Goal: Task Accomplishment & Management: Use online tool/utility

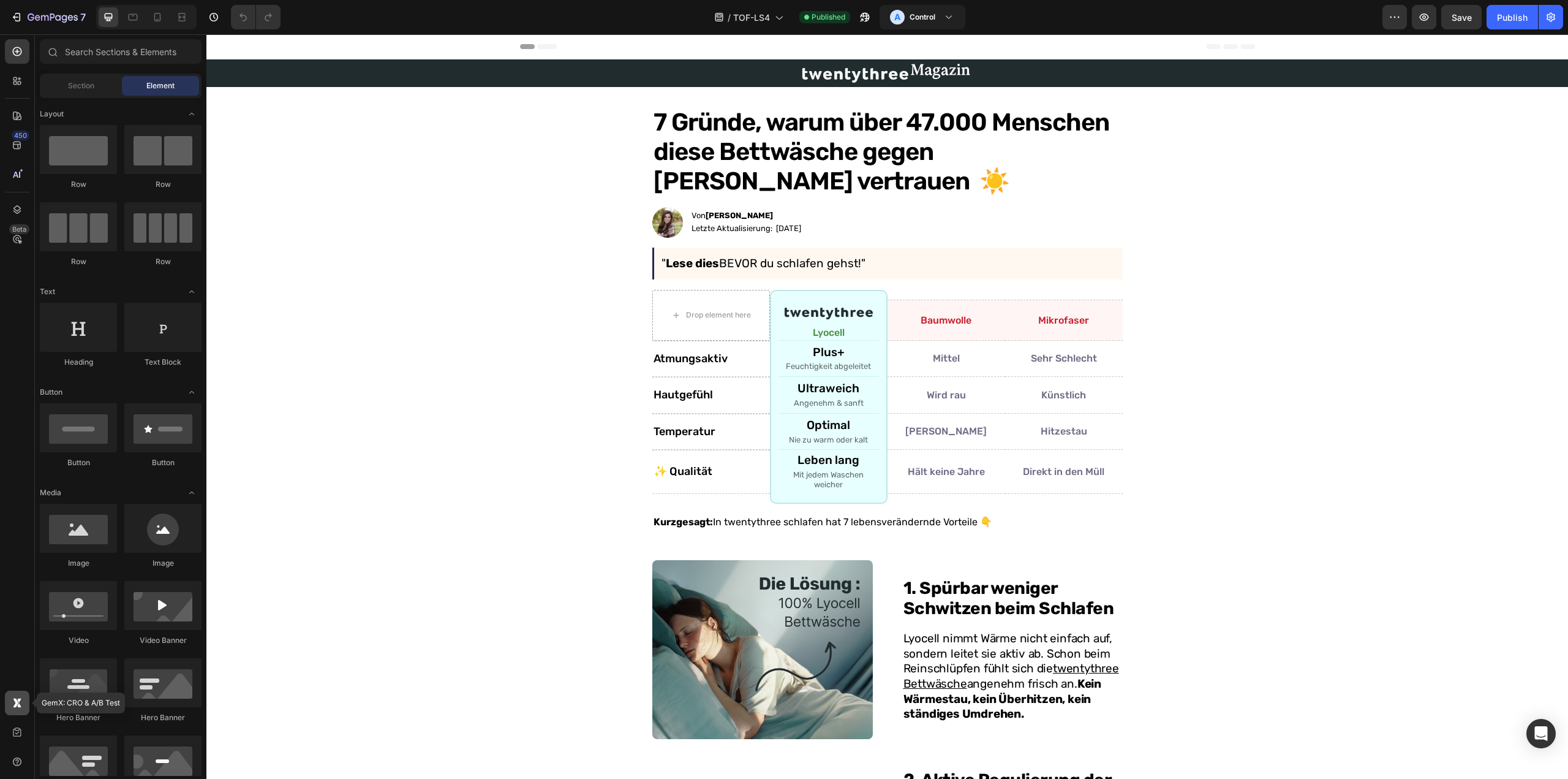
click at [13, 704] on icon at bounding box center [17, 703] width 13 height 13
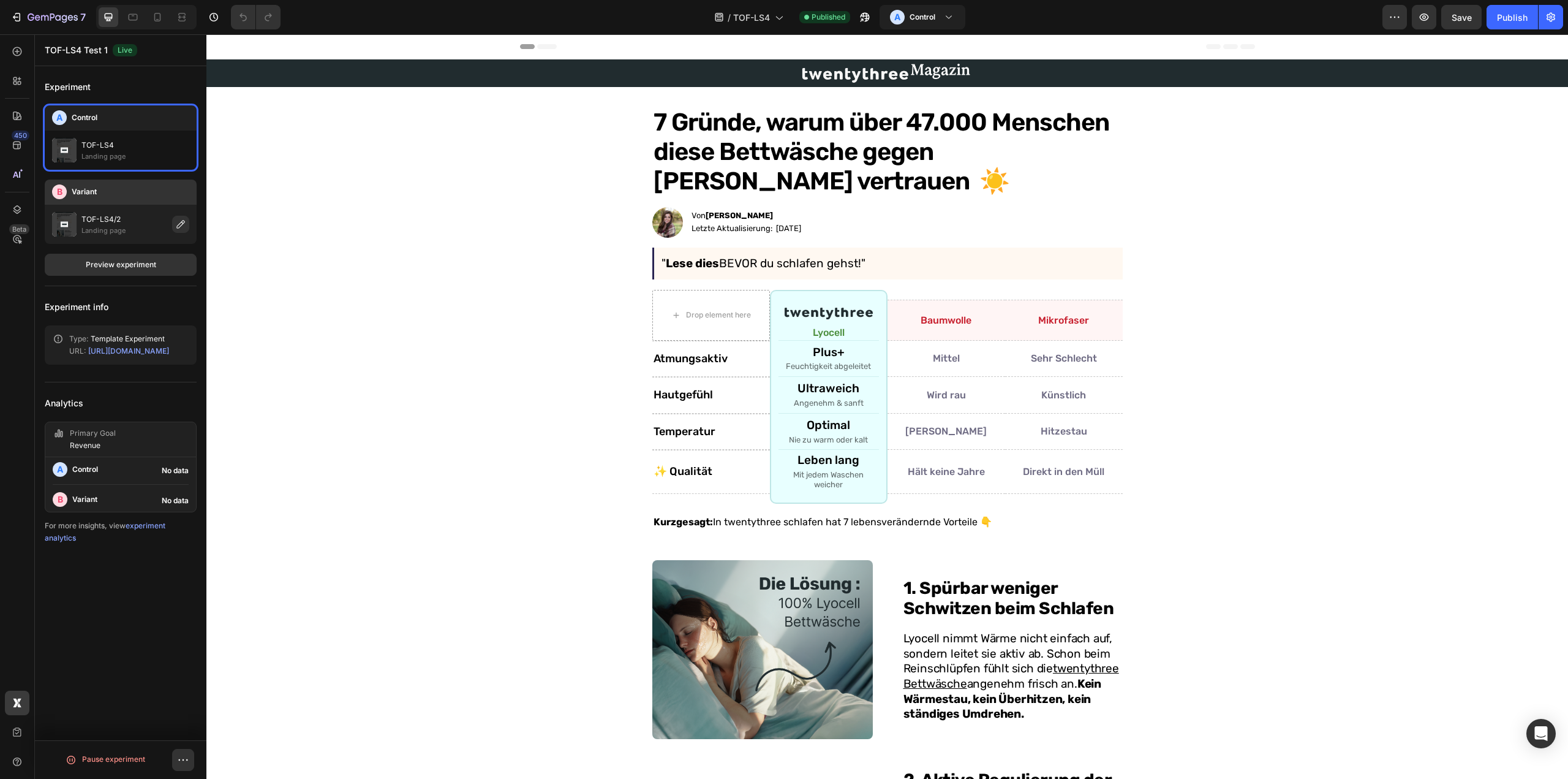
click at [119, 205] on div "TOF-LS4/2 Landing page" at bounding box center [121, 224] width 152 height 39
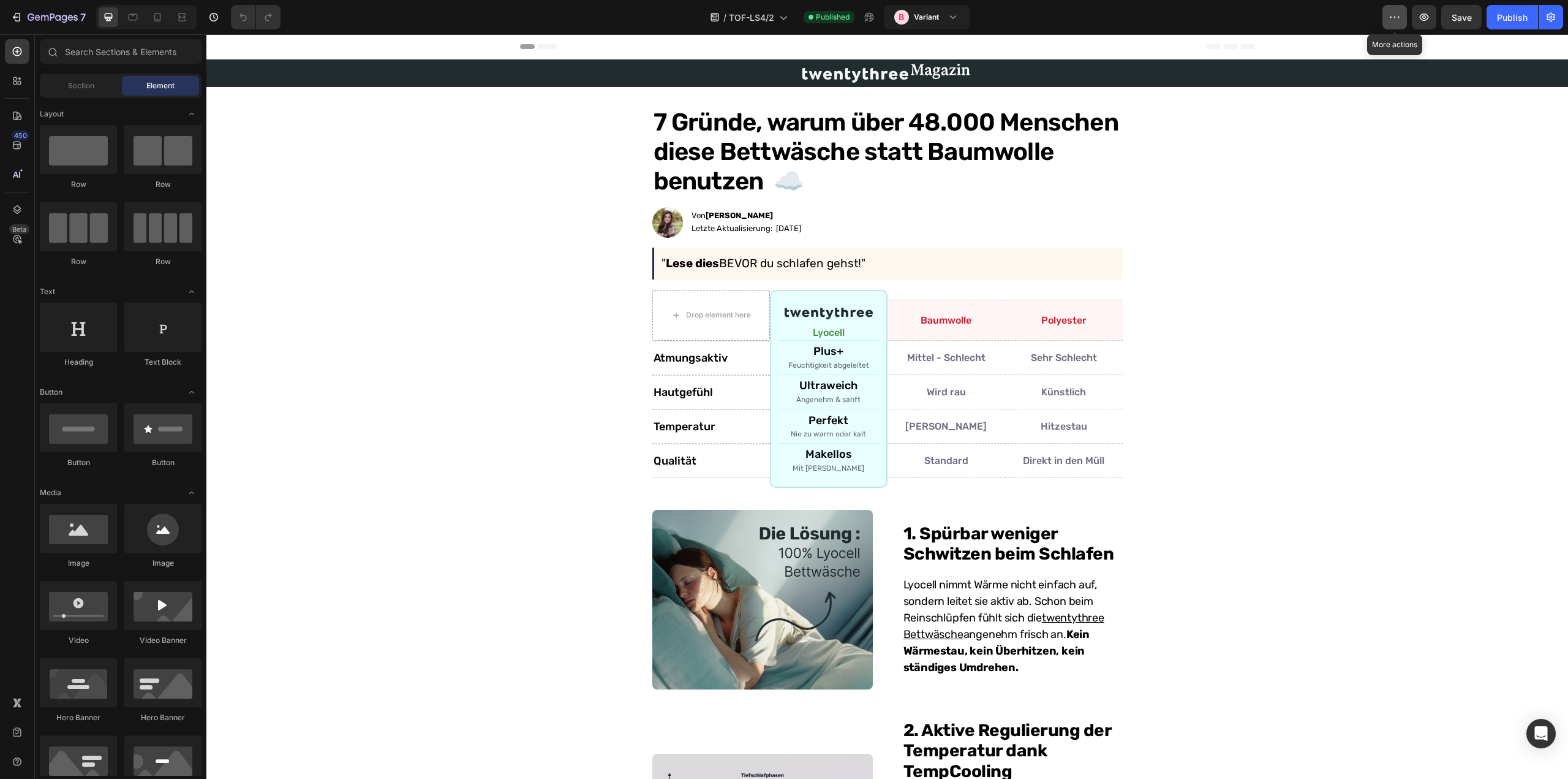
click at [1395, 13] on icon "button" at bounding box center [1394, 17] width 13 height 13
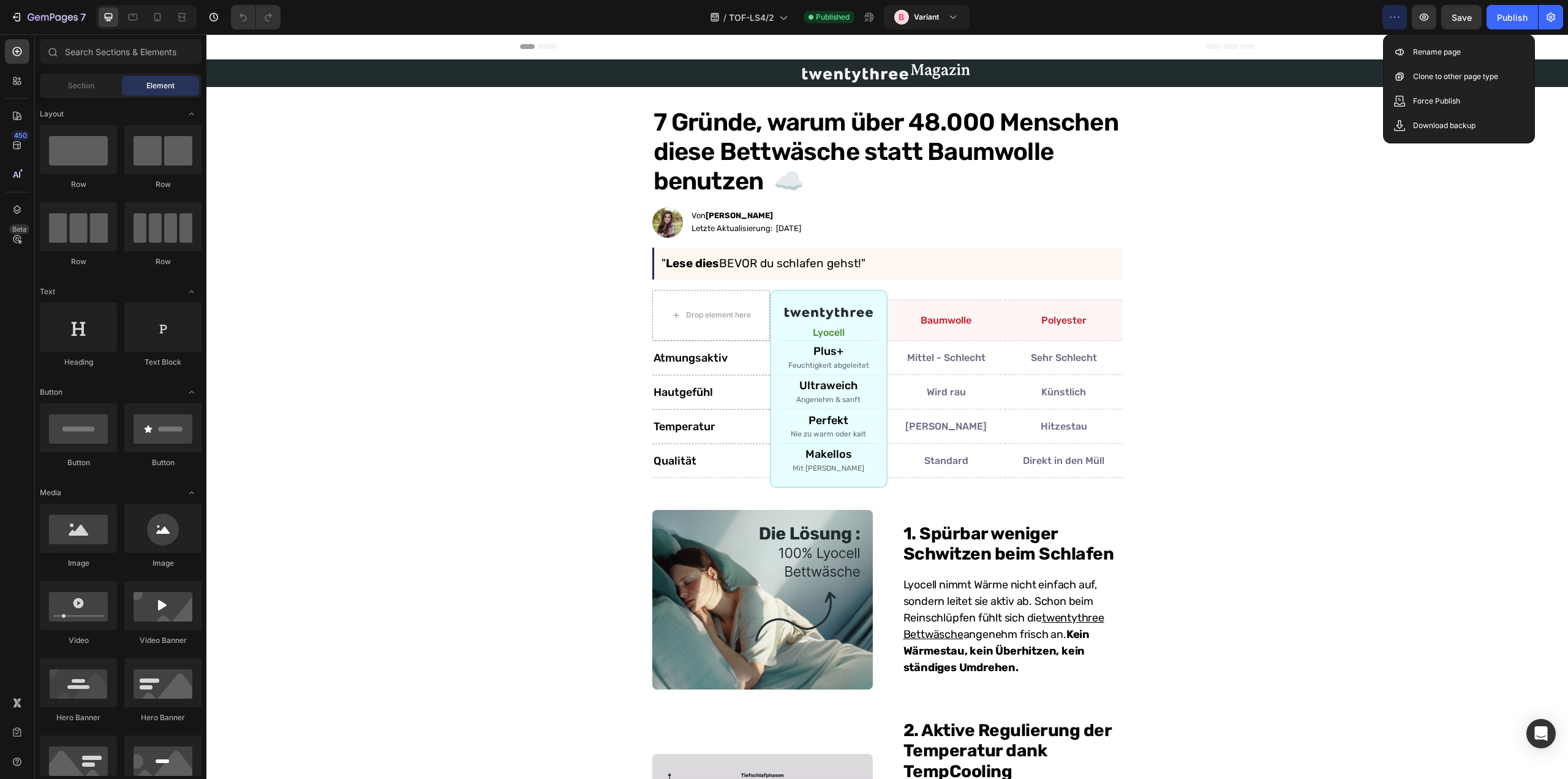
click at [1397, 9] on button "button" at bounding box center [1394, 17] width 24 height 24
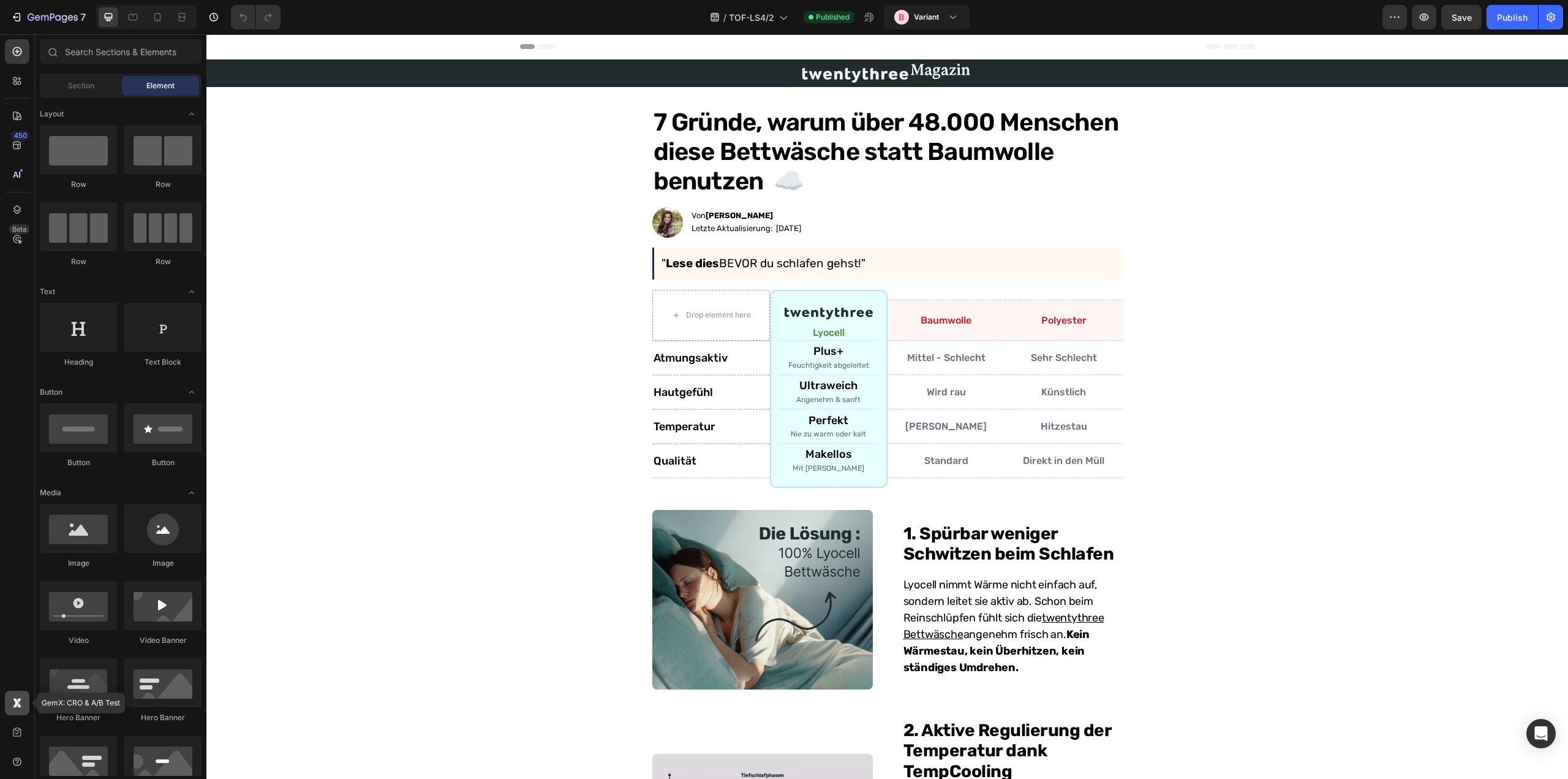
click at [23, 703] on icon at bounding box center [17, 703] width 13 height 13
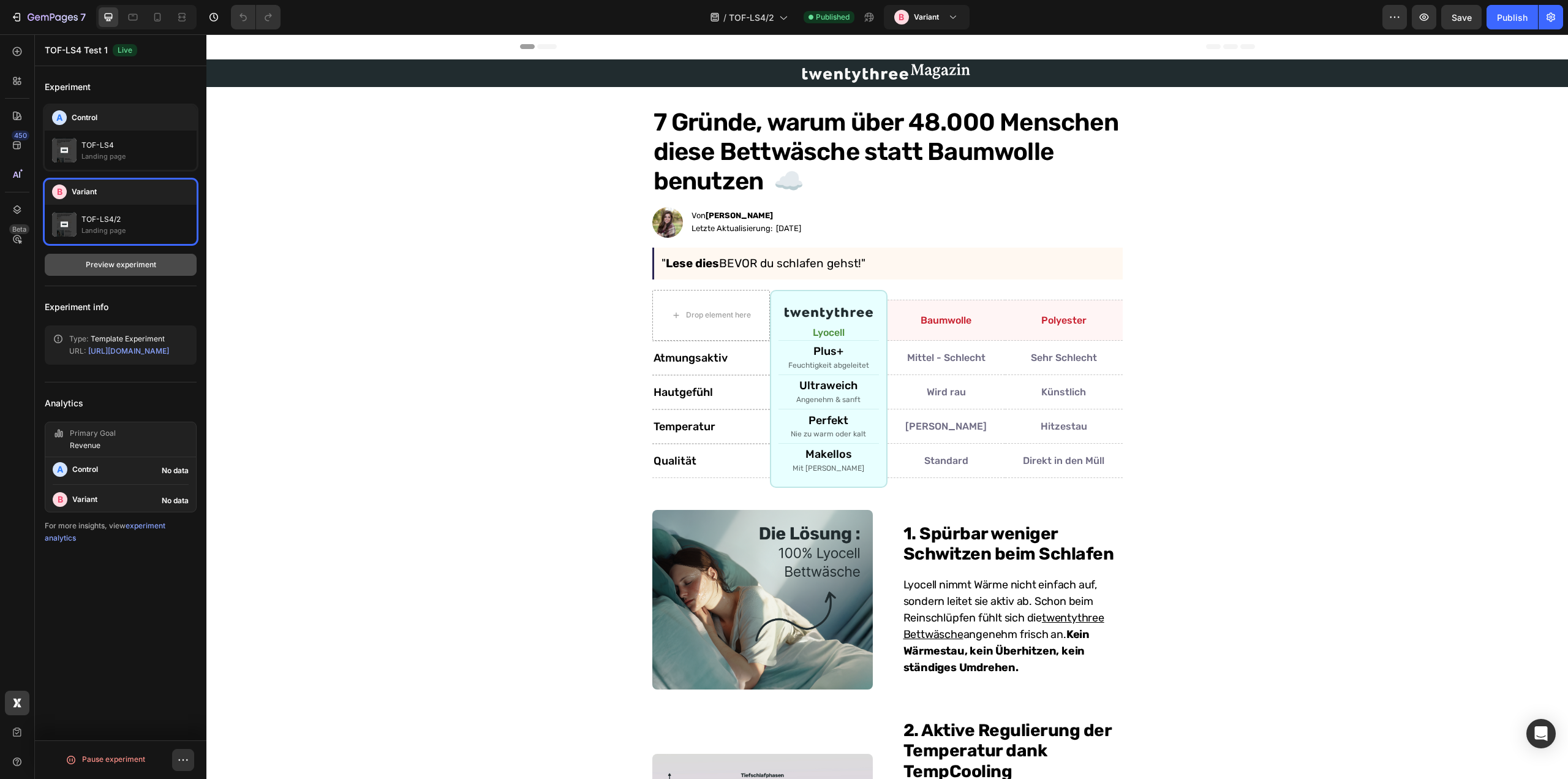
click at [103, 266] on div "Preview experiment" at bounding box center [120, 265] width 70 height 11
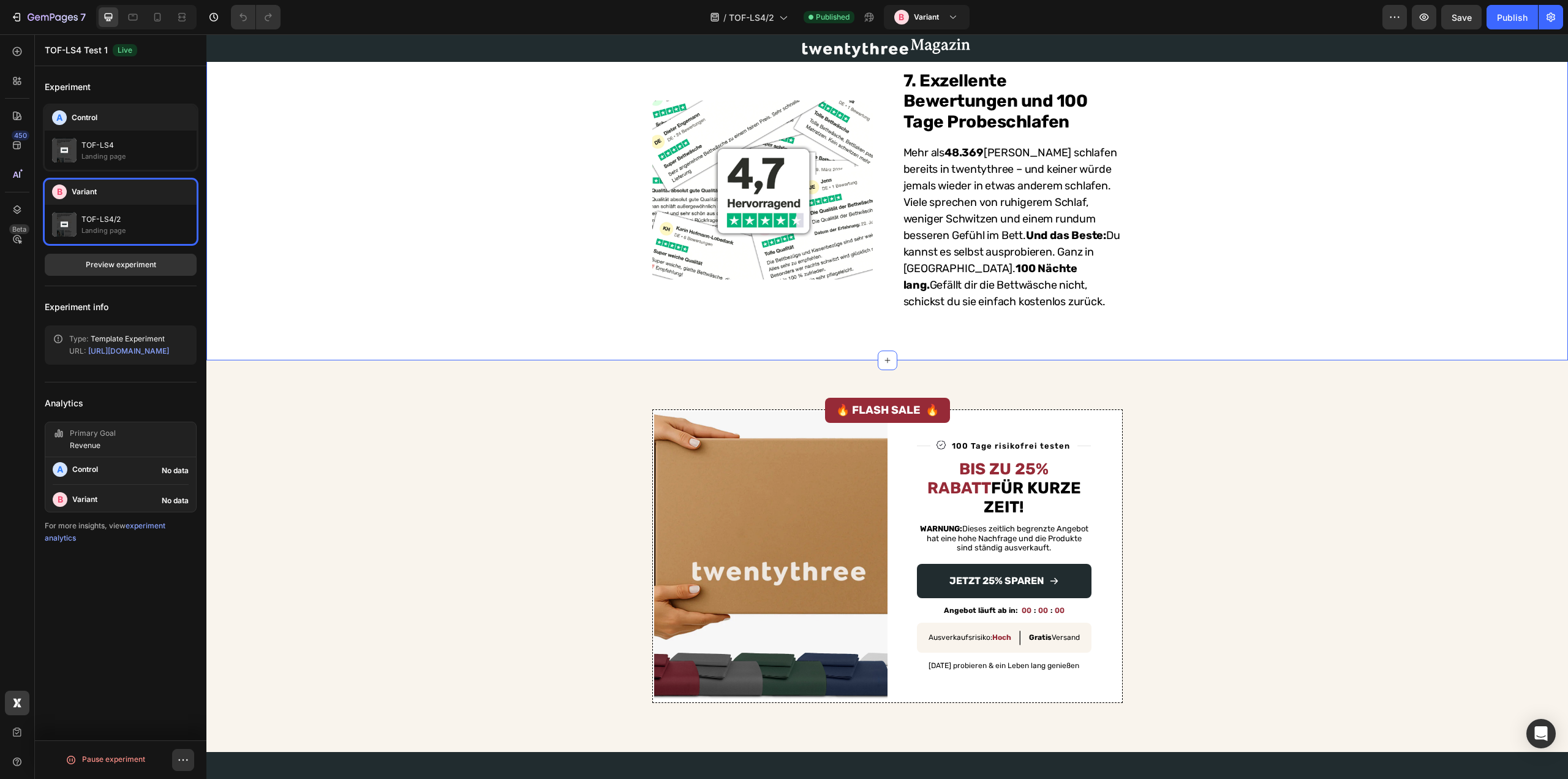
scroll to position [1881, 0]
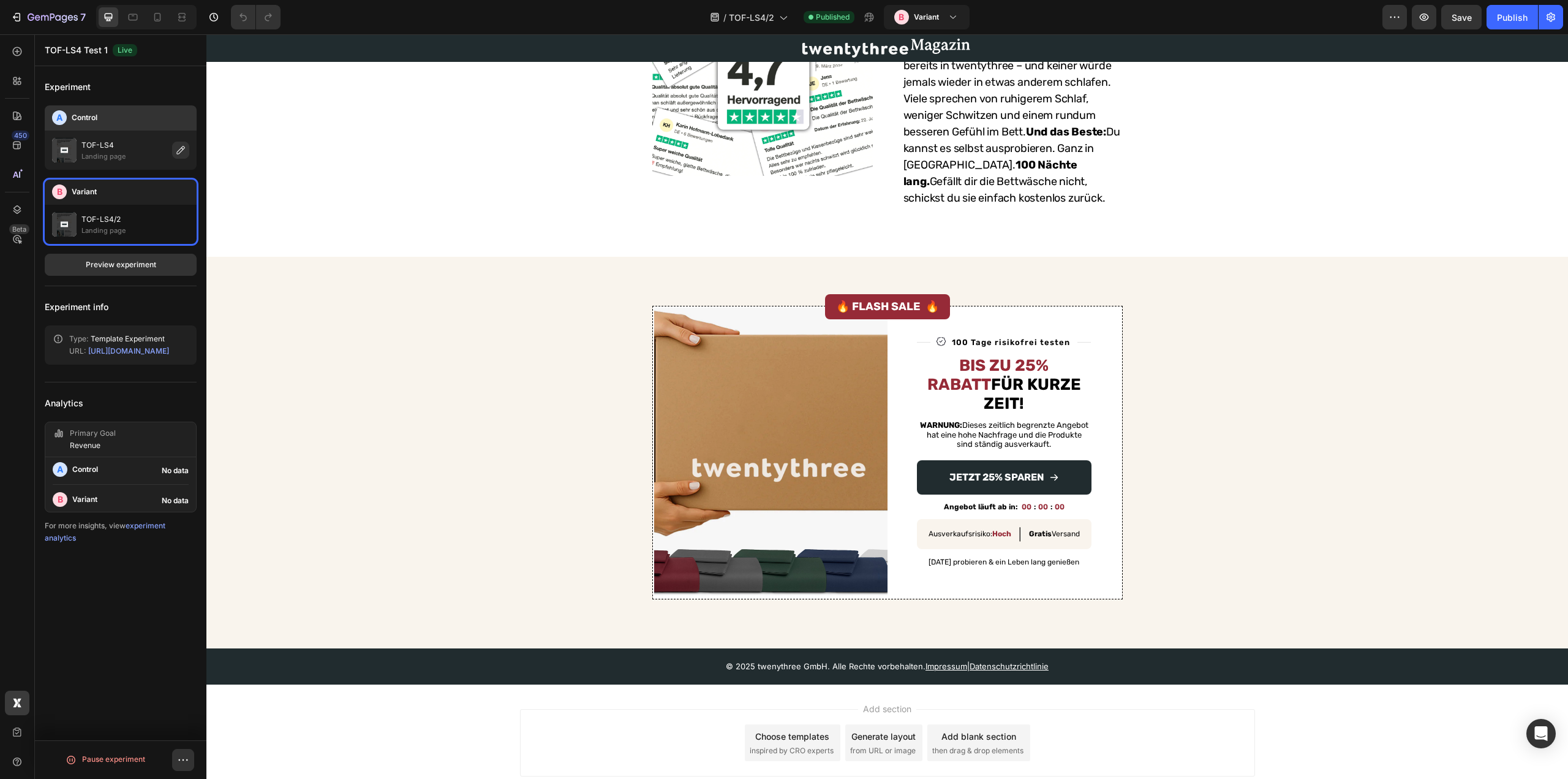
click at [143, 141] on div "TOF-LS4" at bounding box center [124, 145] width 86 height 13
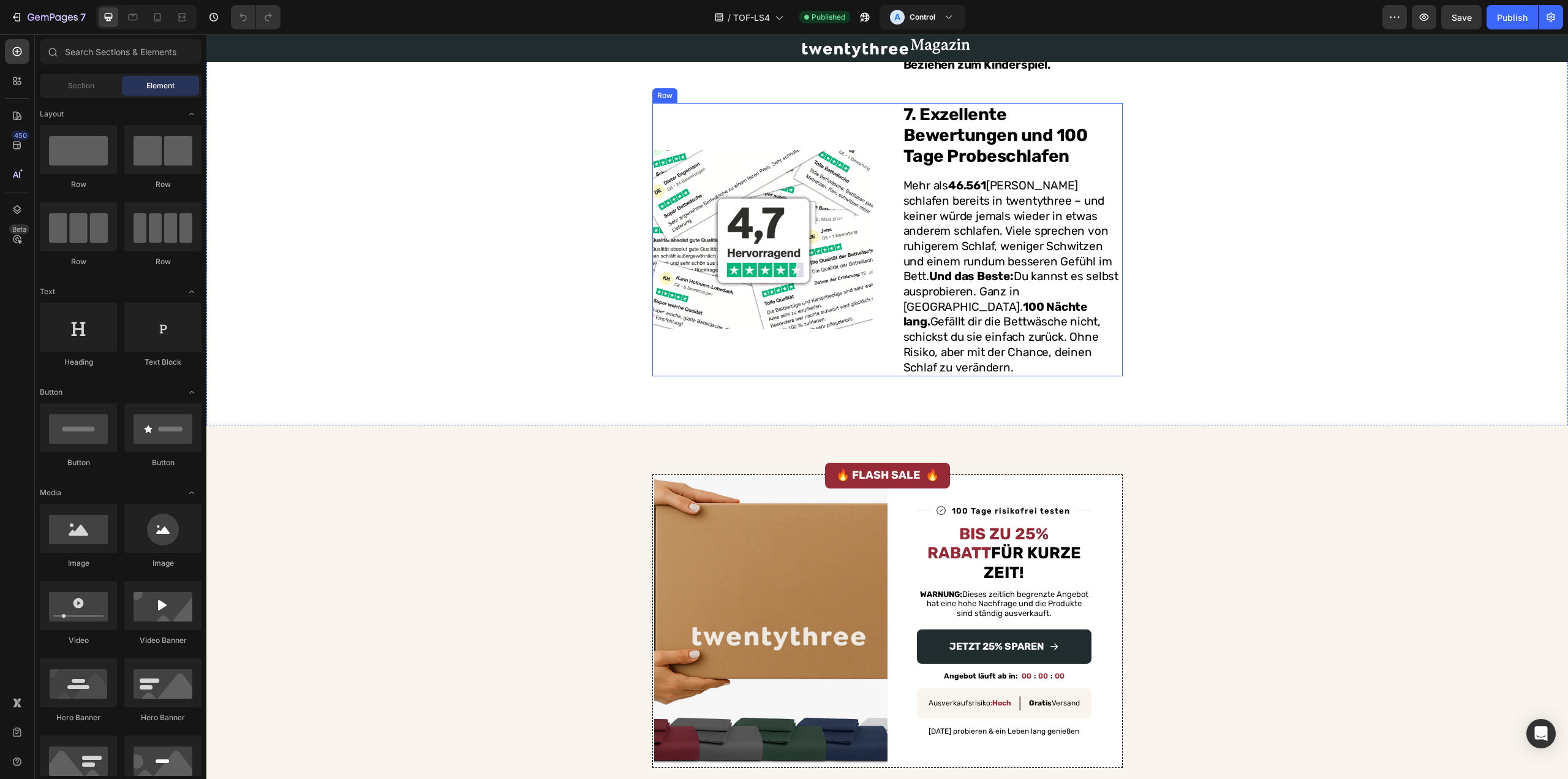
scroll to position [1938, 0]
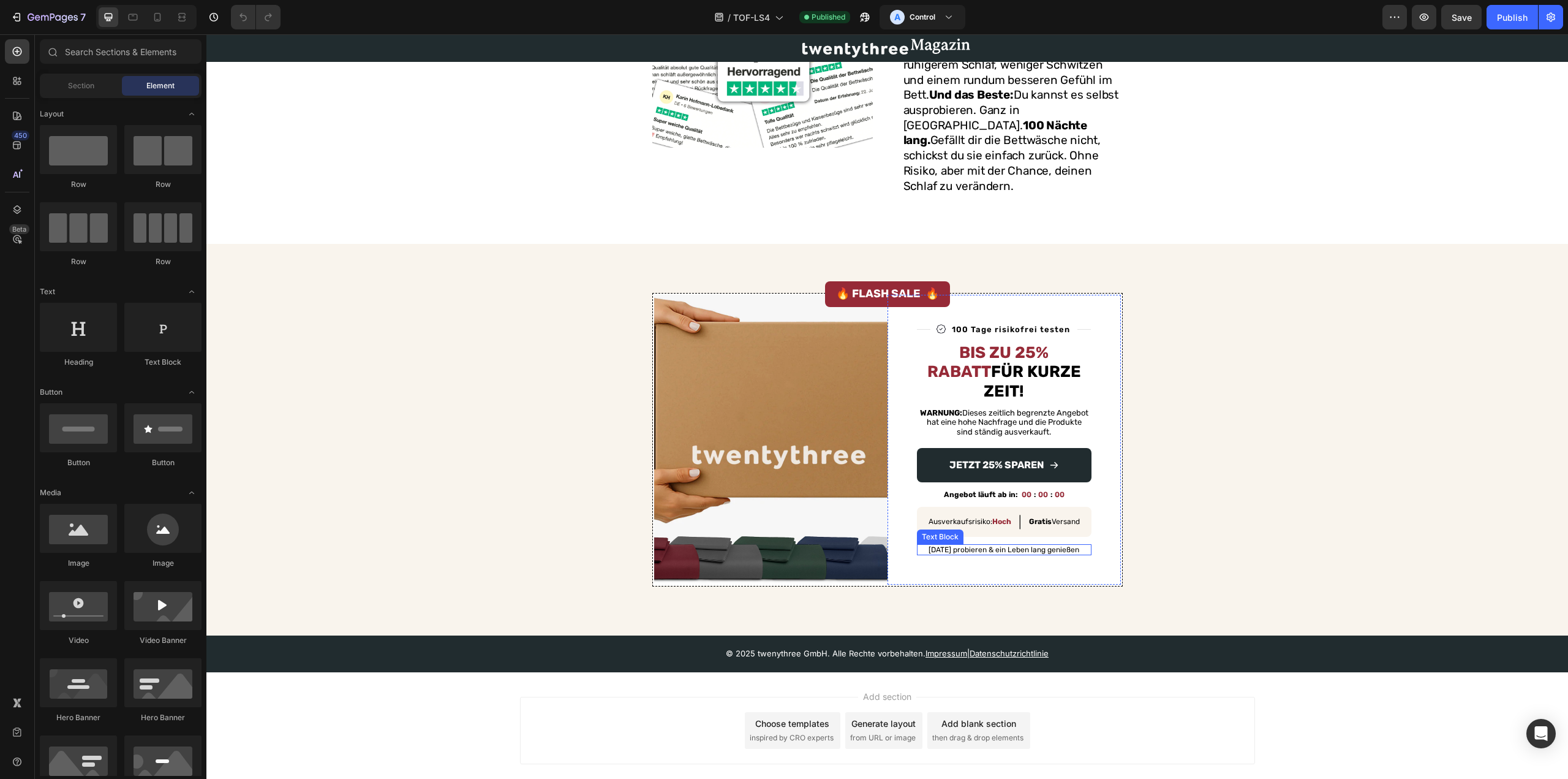
click at [1013, 545] on p "[DATE] probieren & ein Leben lang genießen" at bounding box center [1004, 550] width 172 height 9
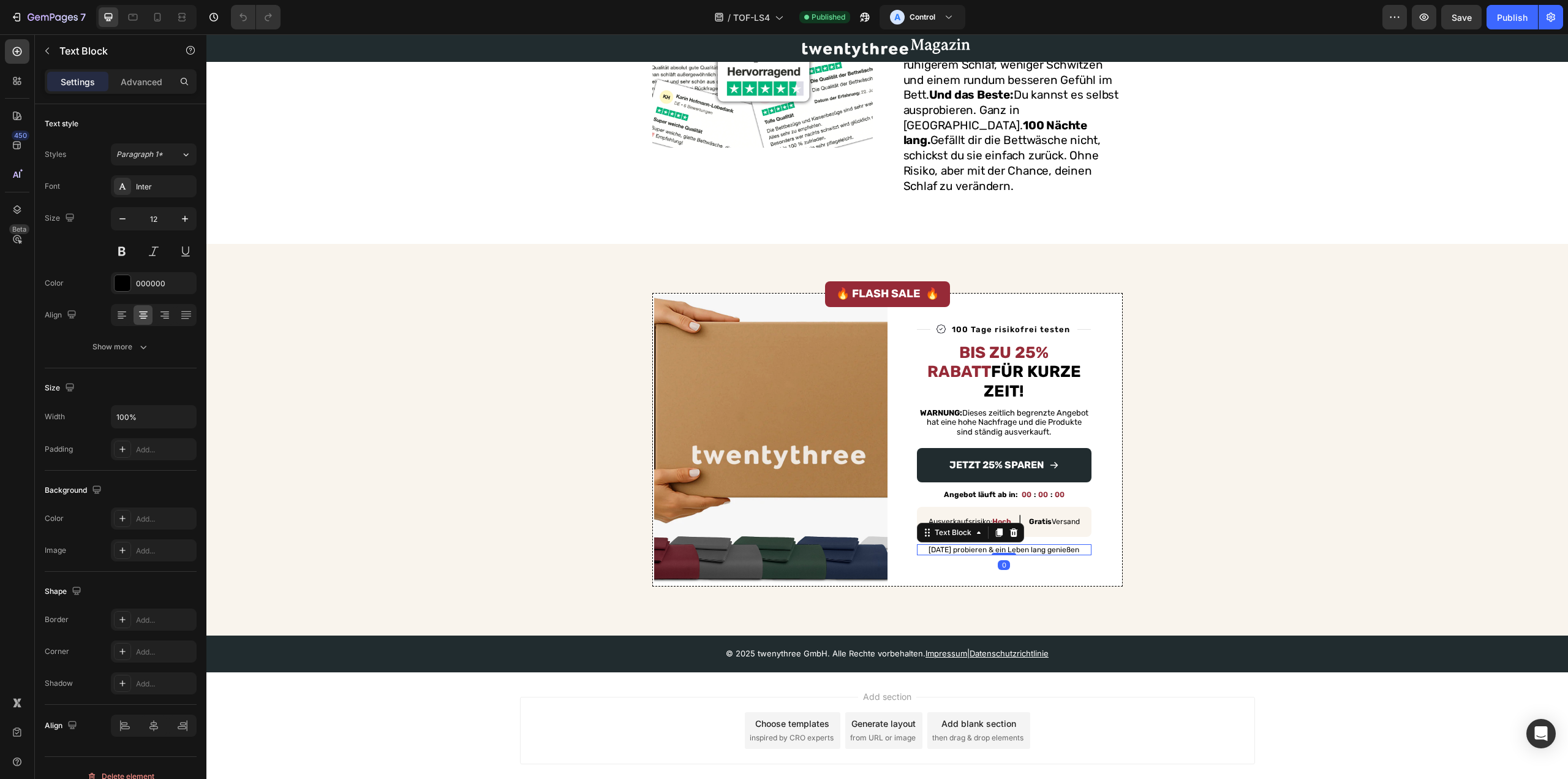
click at [1013, 545] on p "[DATE] probieren & ein Leben lang genießen" at bounding box center [1004, 550] width 172 height 9
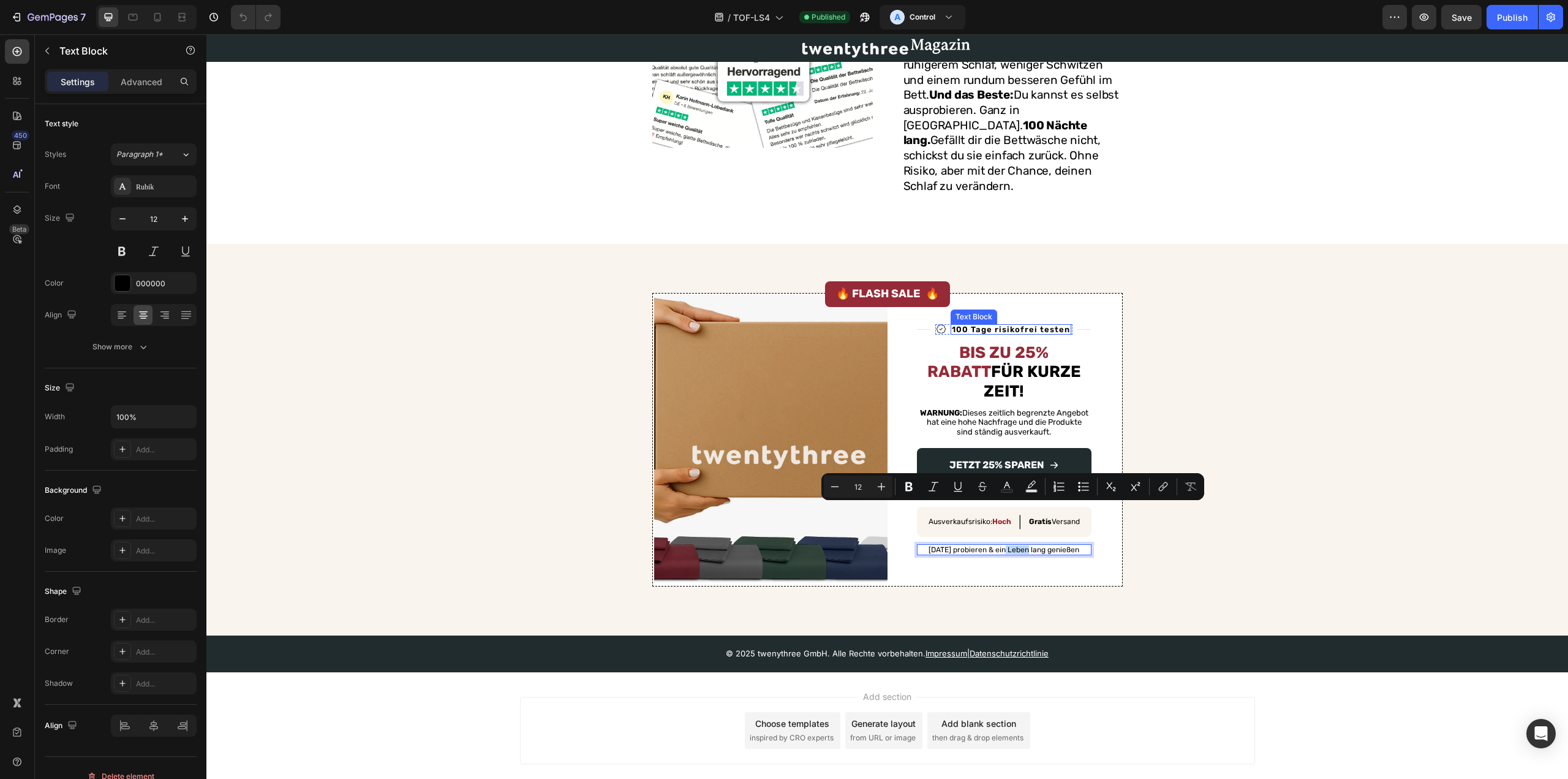
click at [977, 325] on p "100 Tage risikofrei testen" at bounding box center [1011, 329] width 118 height 8
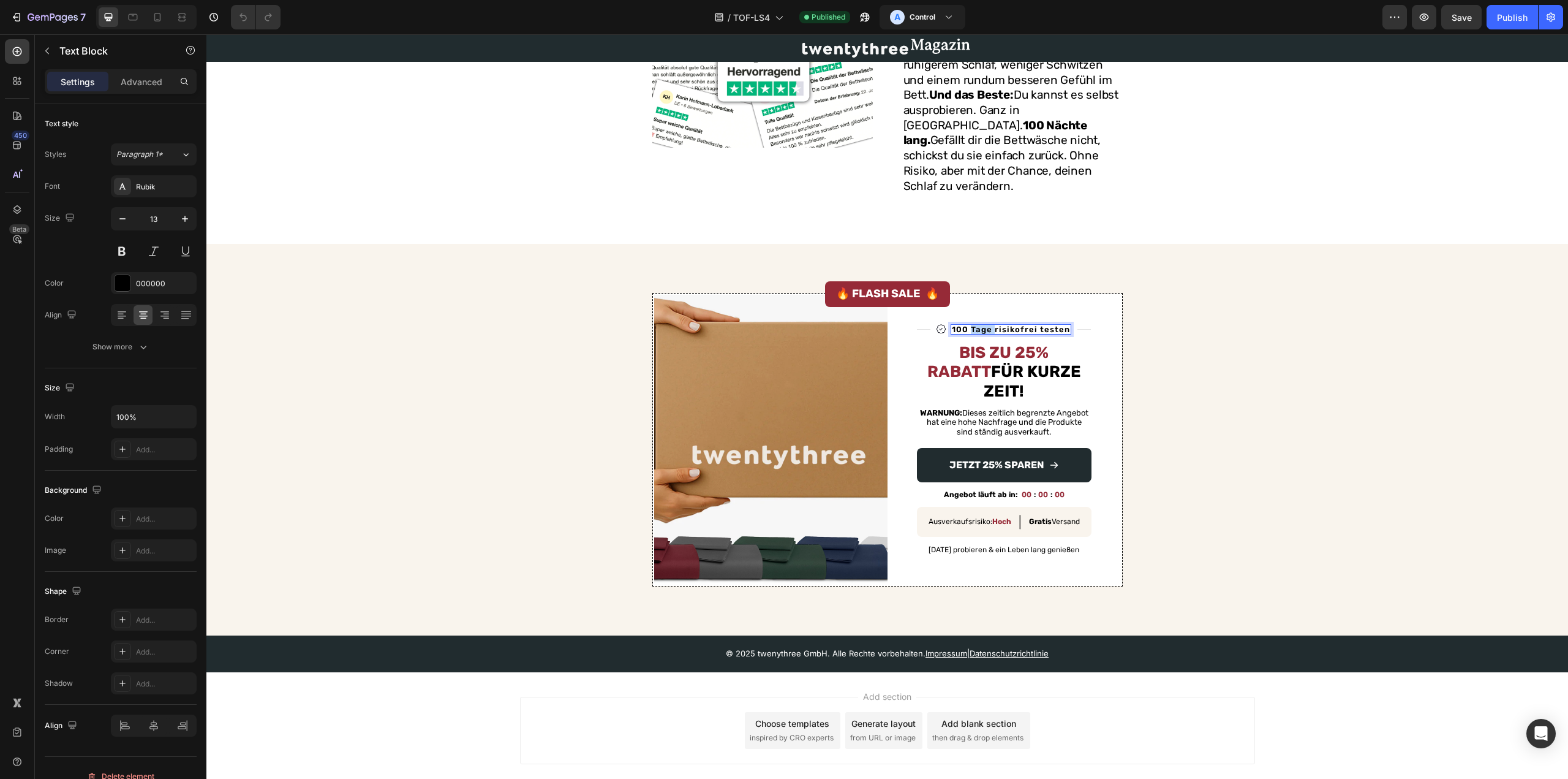
click at [977, 325] on p "100 Tage risikofrei testen" at bounding box center [1011, 329] width 118 height 8
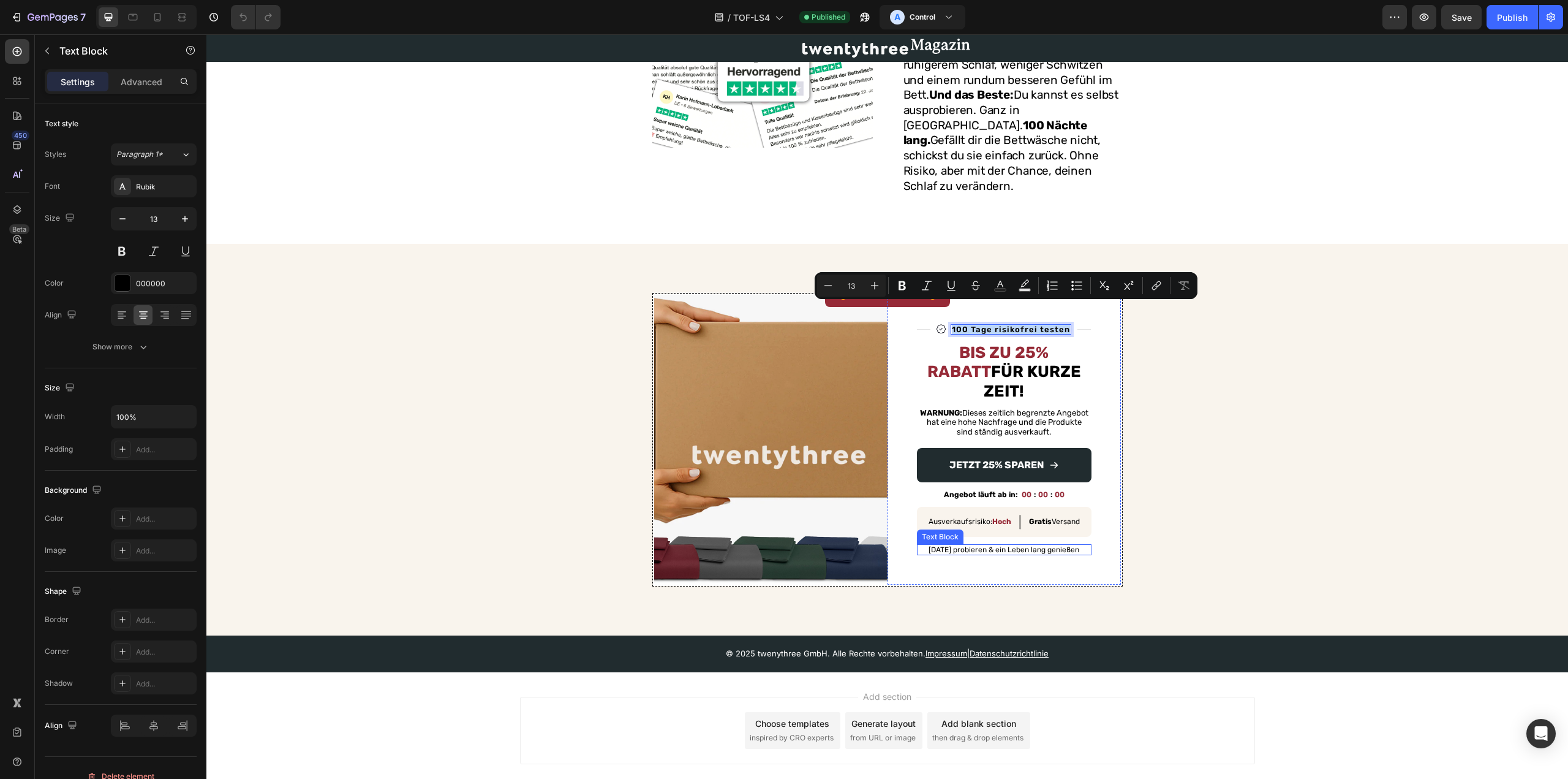
click at [984, 545] on p "[DATE] probieren & ein Leben lang genießen" at bounding box center [1004, 550] width 172 height 9
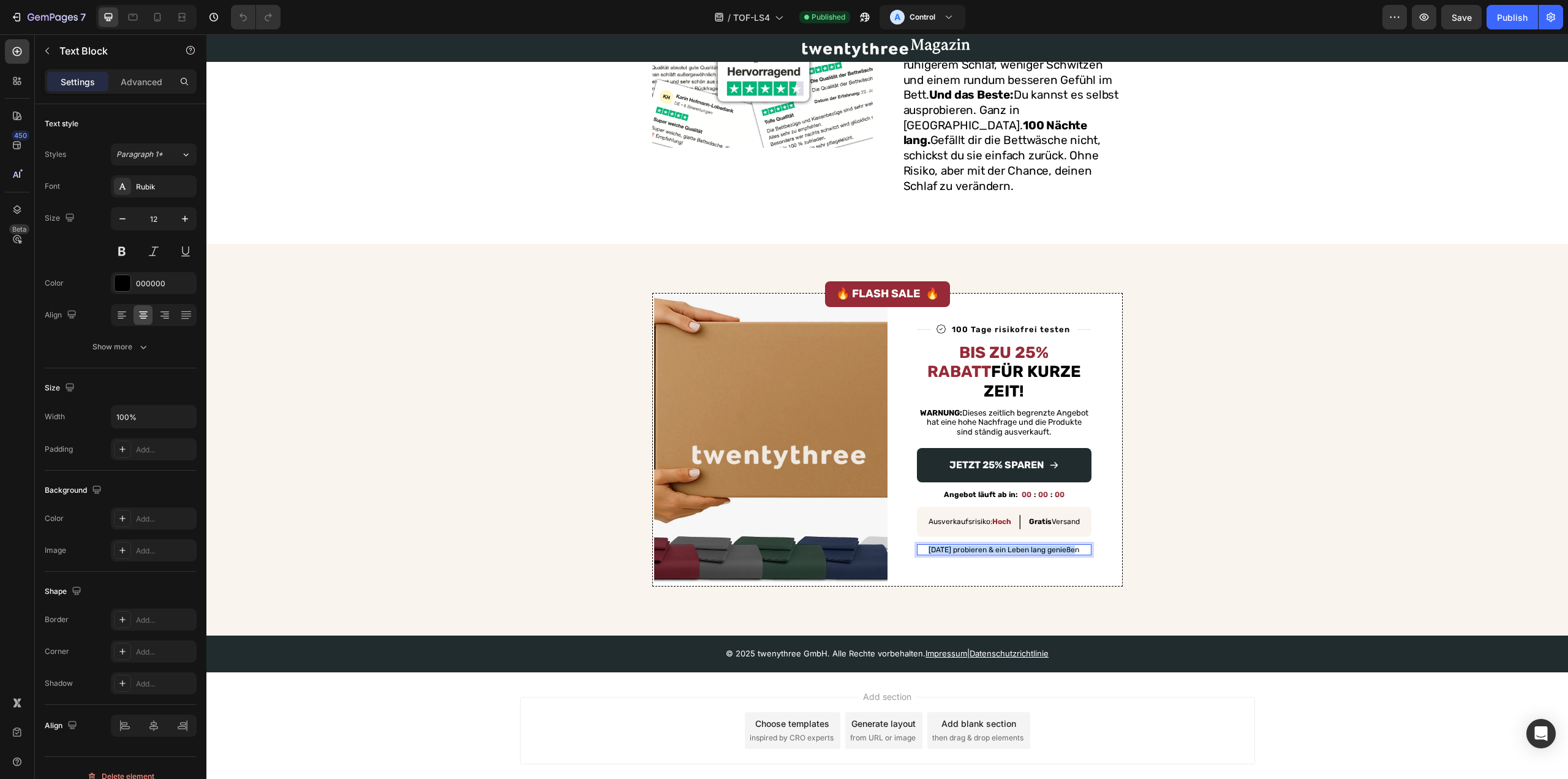
click at [984, 545] on p "[DATE] probieren & ein Leben lang genießen" at bounding box center [1004, 550] width 172 height 9
click at [1163, 500] on div "Image Title Line Image 100 Tage risikofrei testen Text Block Row Title Line Row…" at bounding box center [887, 439] width 1342 height 293
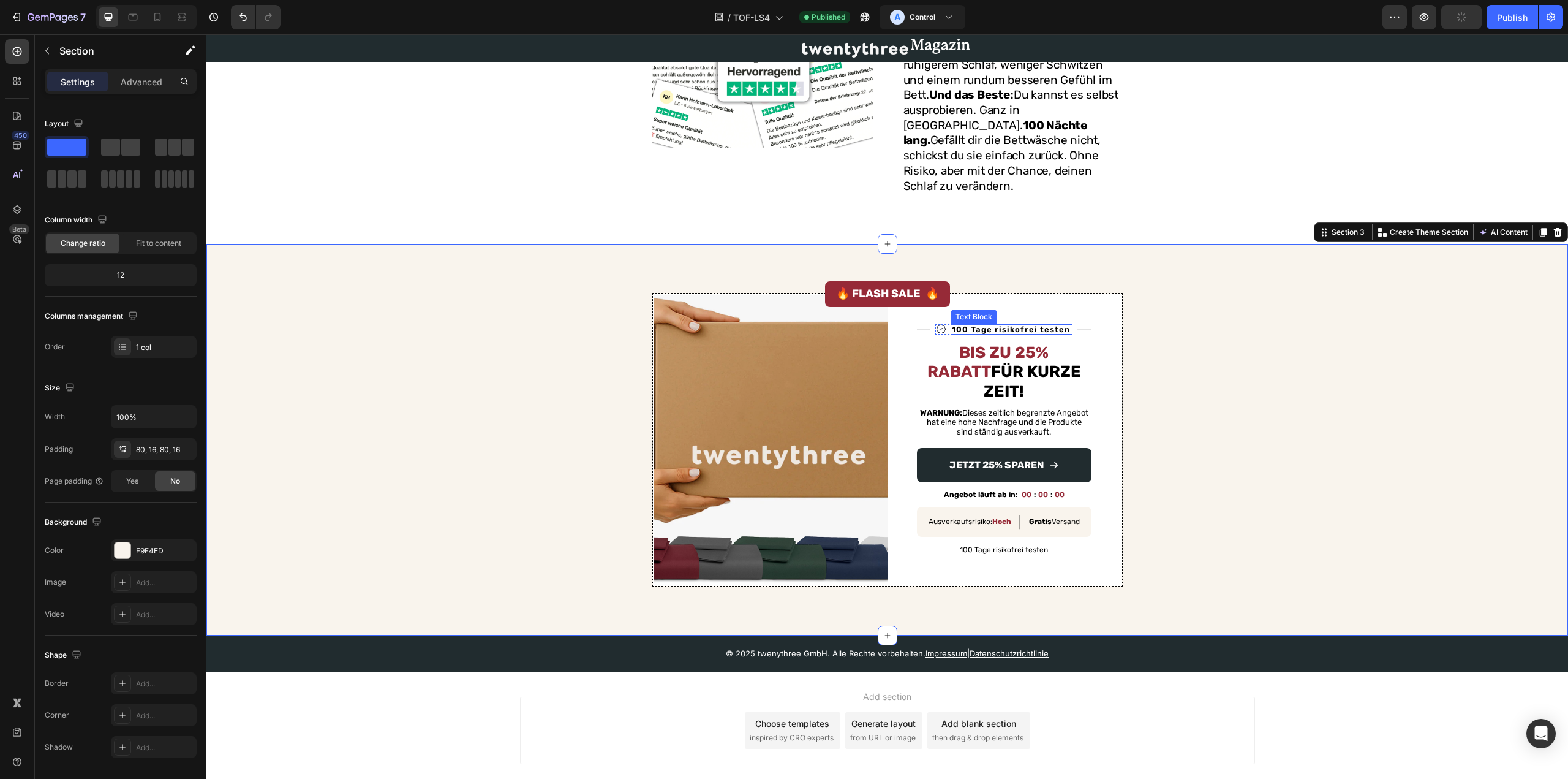
click at [989, 325] on p "100 Tage risikofrei testen" at bounding box center [1011, 329] width 118 height 8
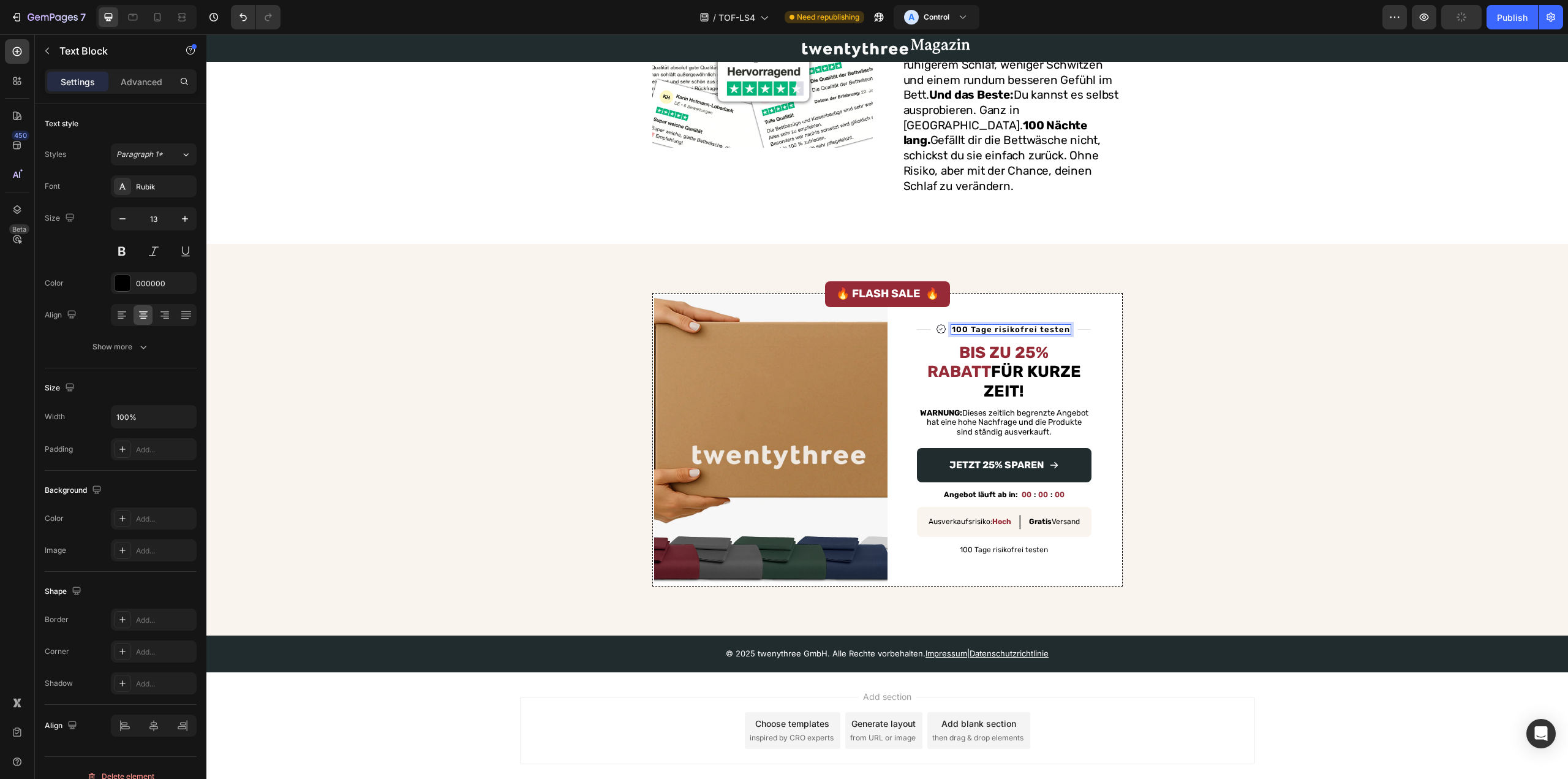
click at [989, 325] on p "100 Tage risikofrei testen" at bounding box center [1011, 329] width 118 height 8
click at [1162, 349] on div "Image Title Line Image Lyocell Bettwäsche Deal Text Block 0 Row Title Line Row …" at bounding box center [887, 439] width 1342 height 293
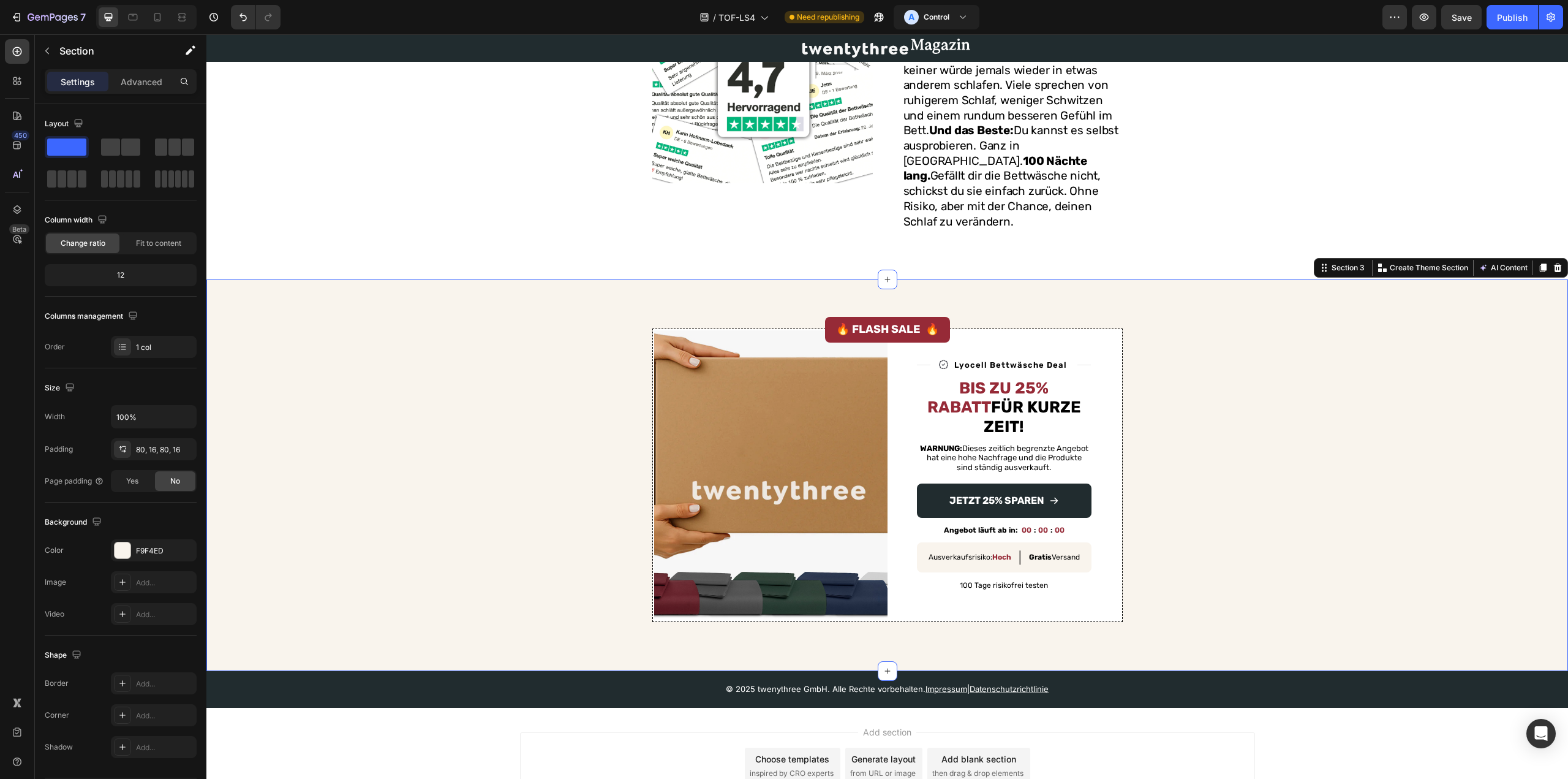
scroll to position [1938, 0]
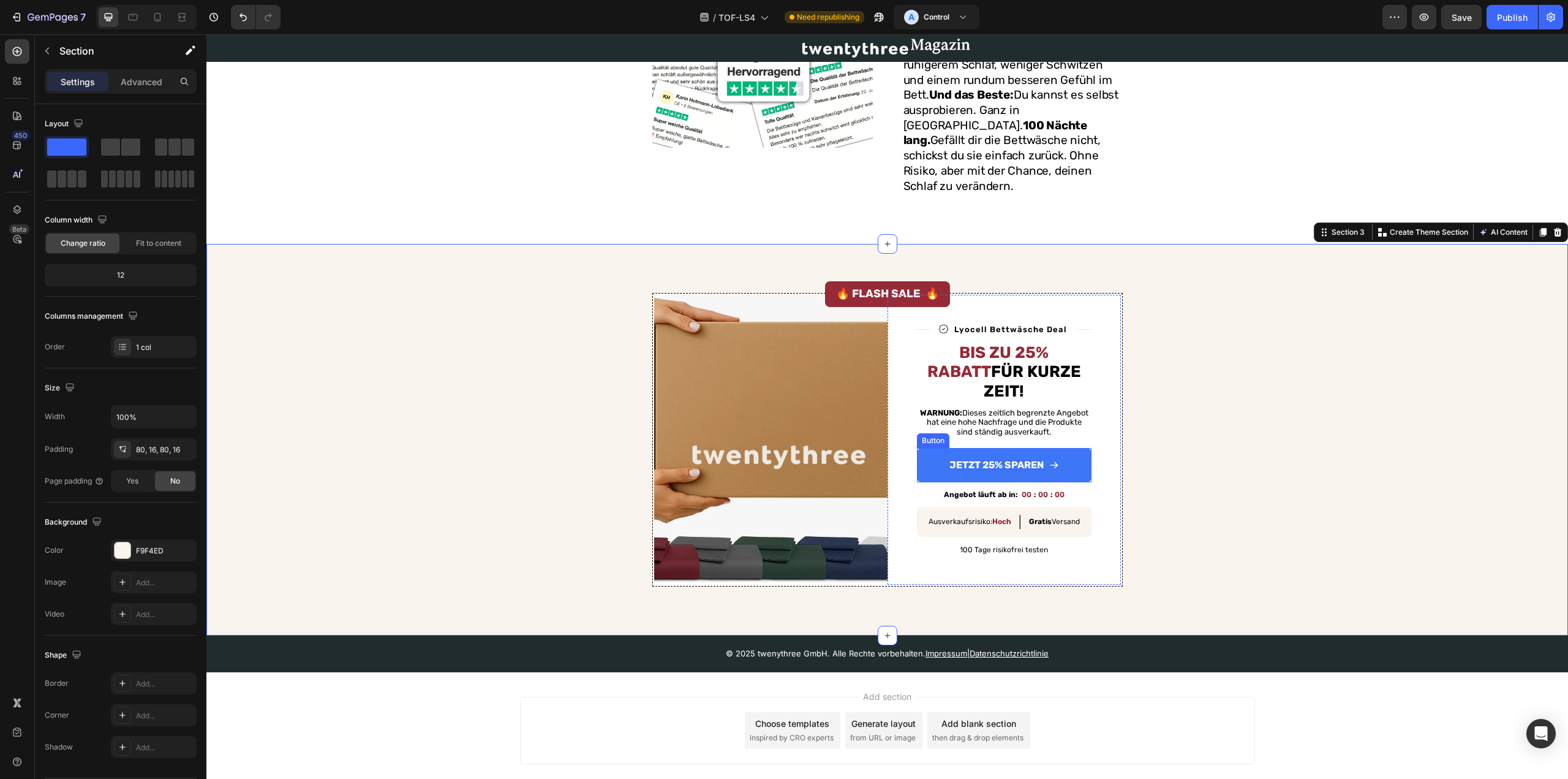
click at [1043, 460] on div "Jetzt 25% sparen" at bounding box center [1004, 465] width 109 height 10
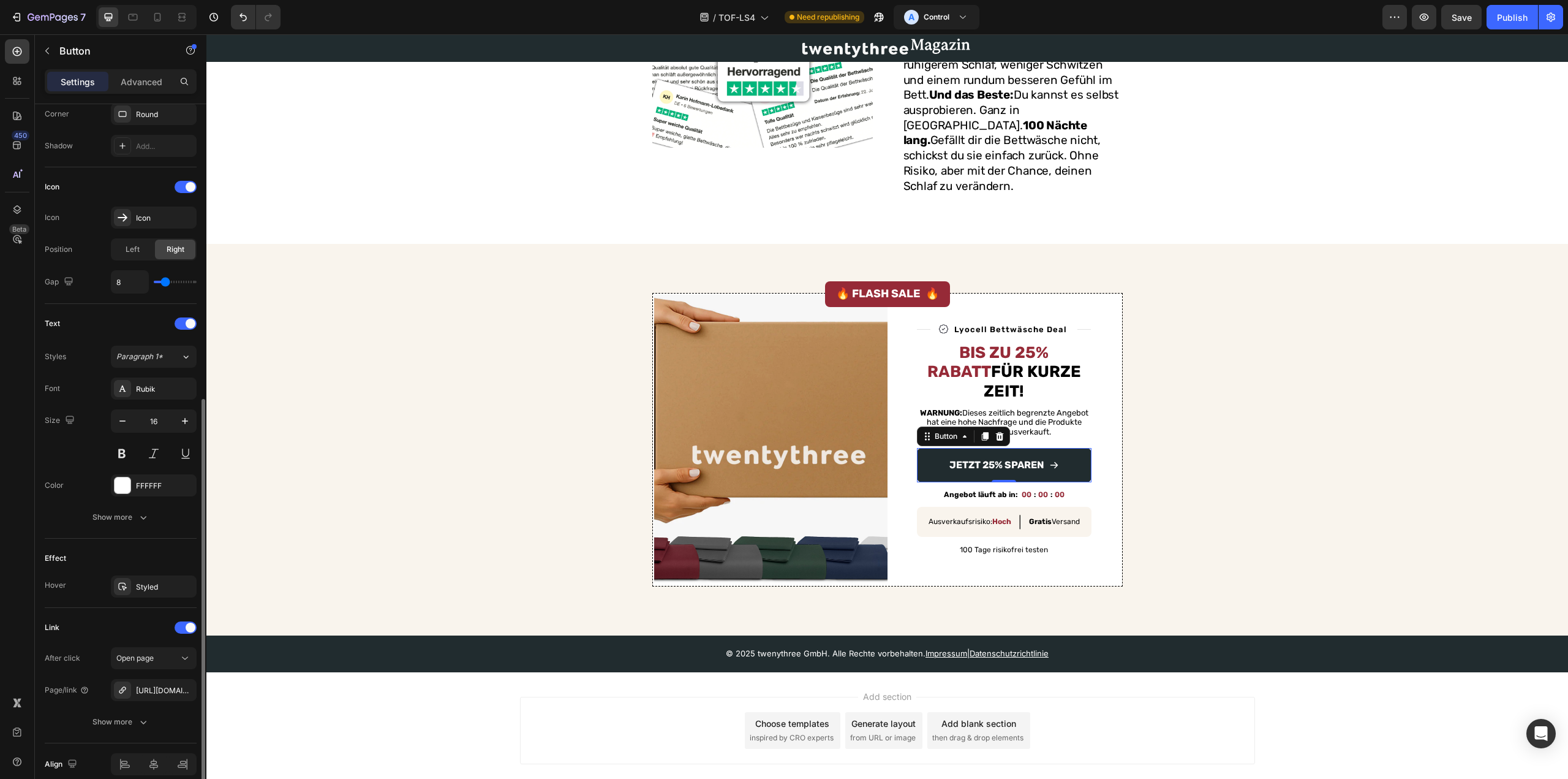
scroll to position [361, 0]
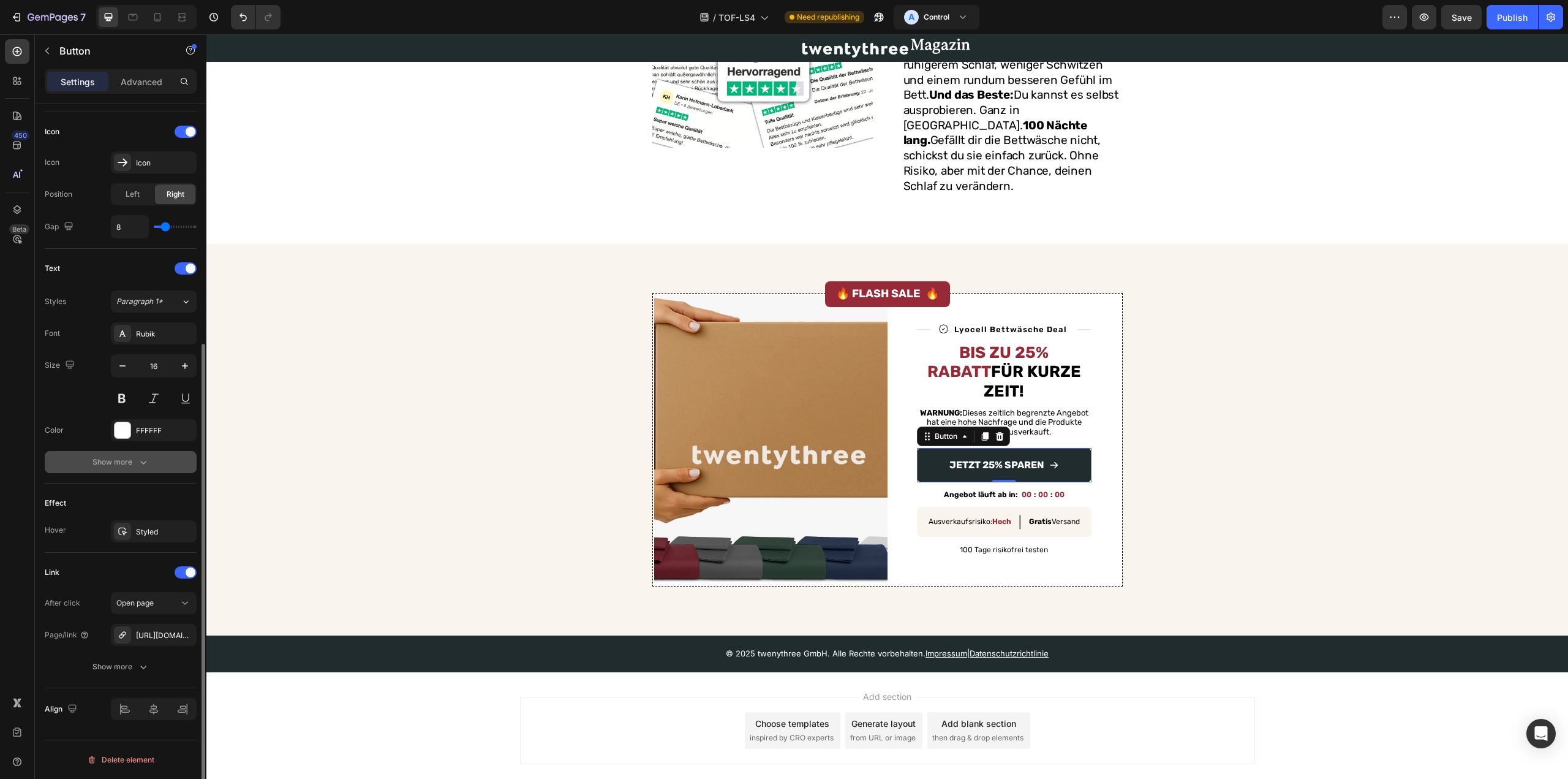
click at [123, 460] on div "Show more" at bounding box center [120, 462] width 57 height 13
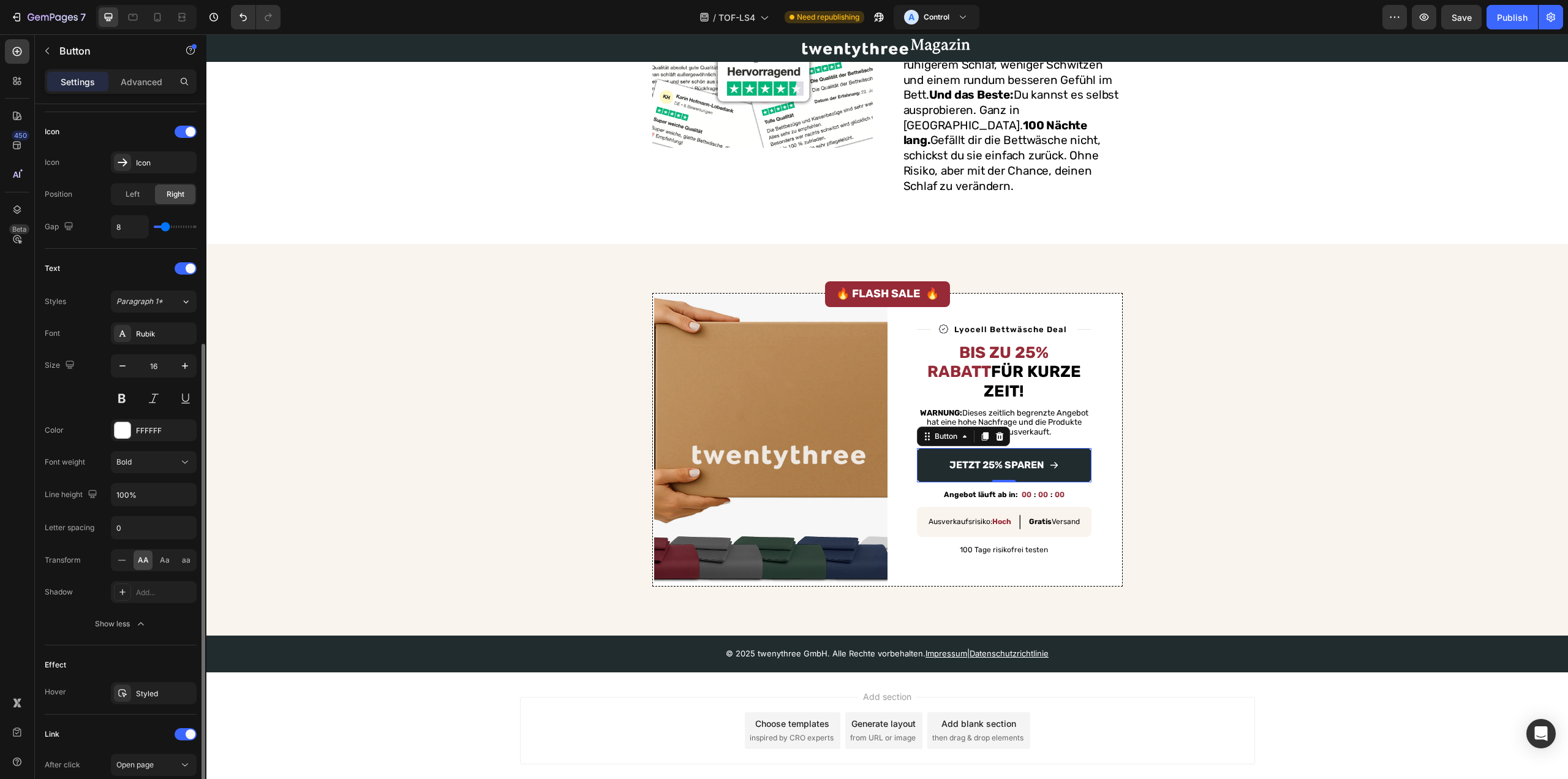
scroll to position [0, 0]
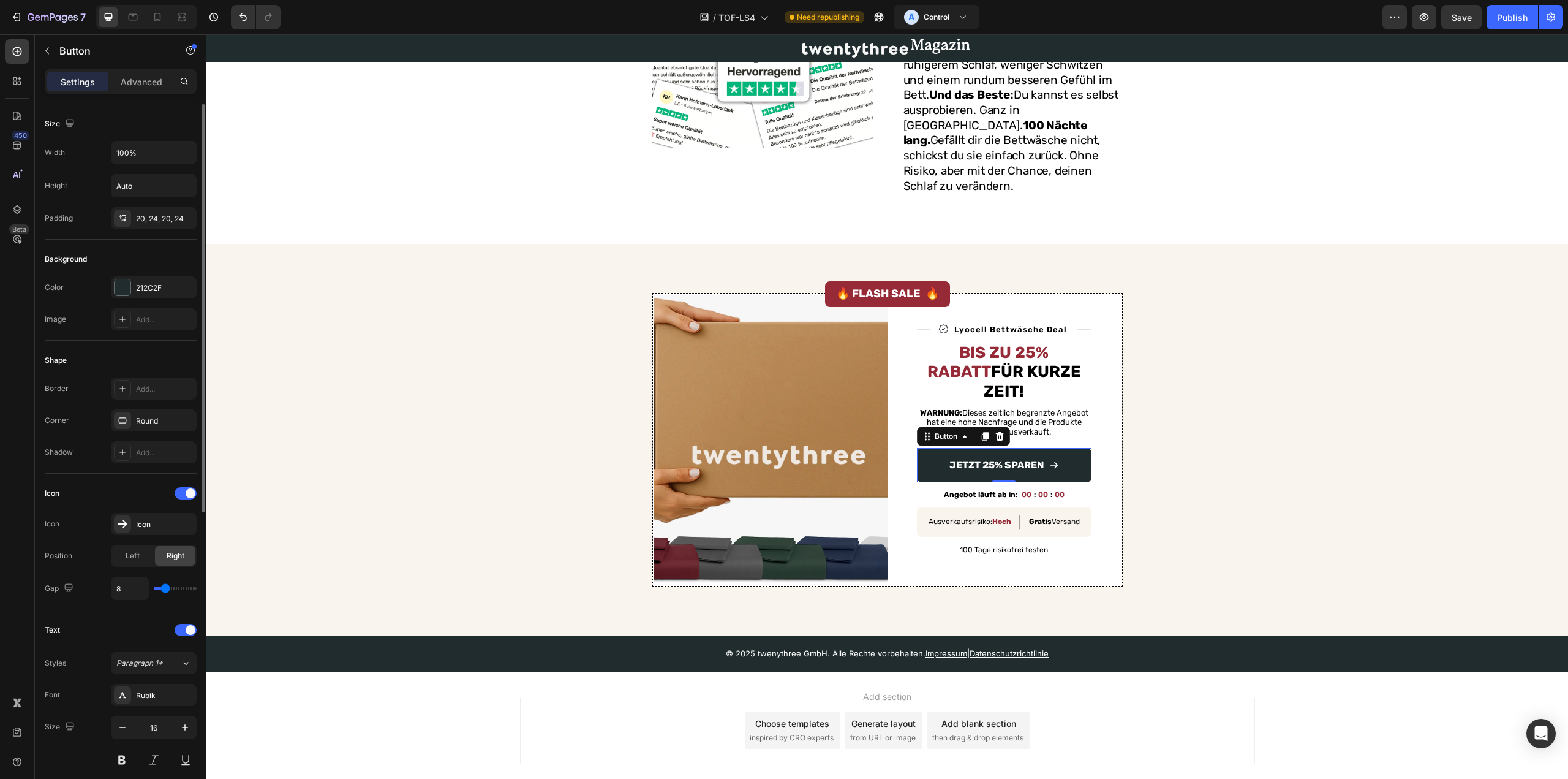
click at [78, 221] on div "Padding 20, 24, 20, 24" at bounding box center [121, 218] width 152 height 22
click at [143, 216] on div "20, 24, 20, 24" at bounding box center [154, 218] width 35 height 11
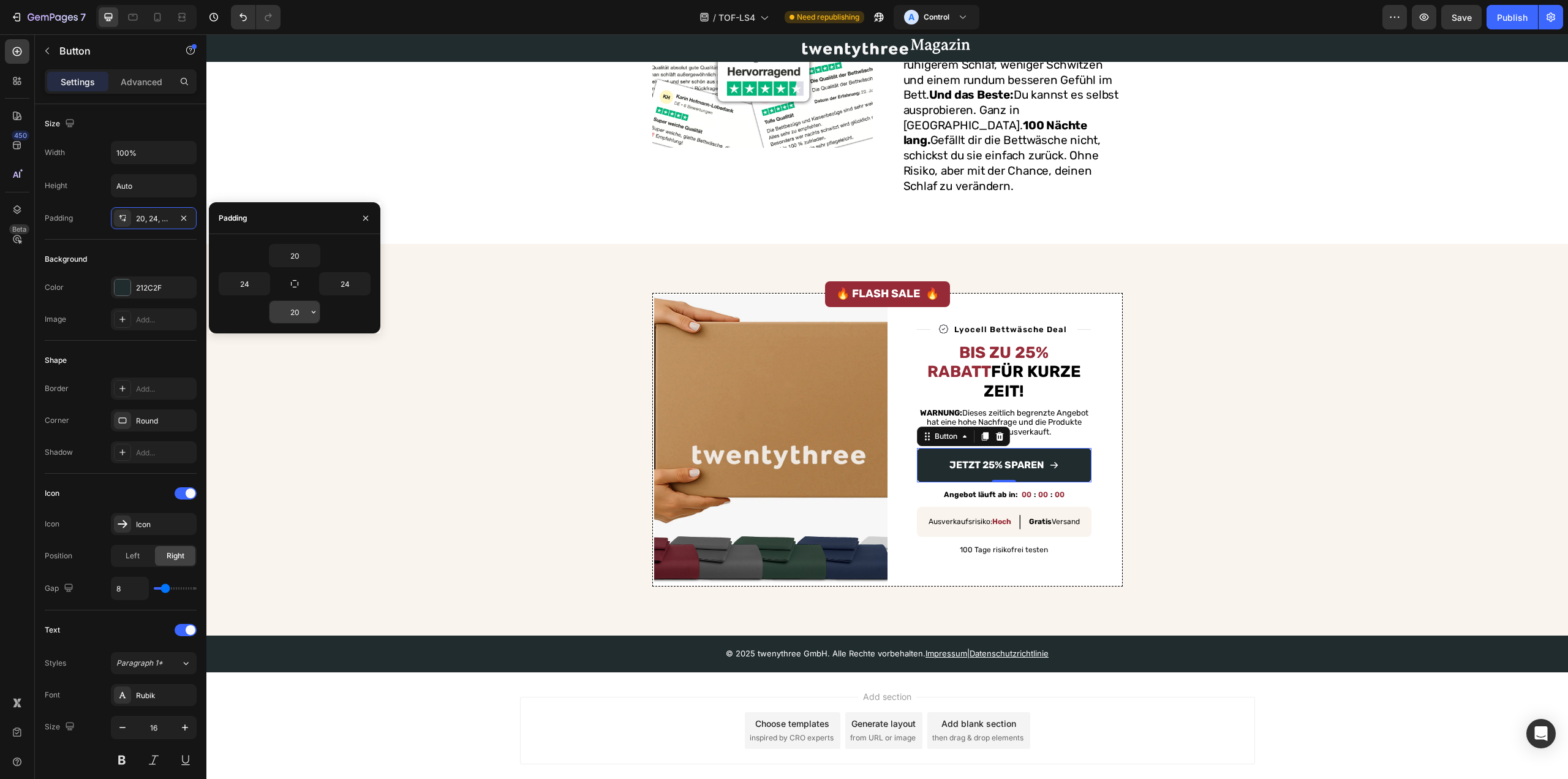
click at [293, 315] on input "20" at bounding box center [295, 312] width 50 height 22
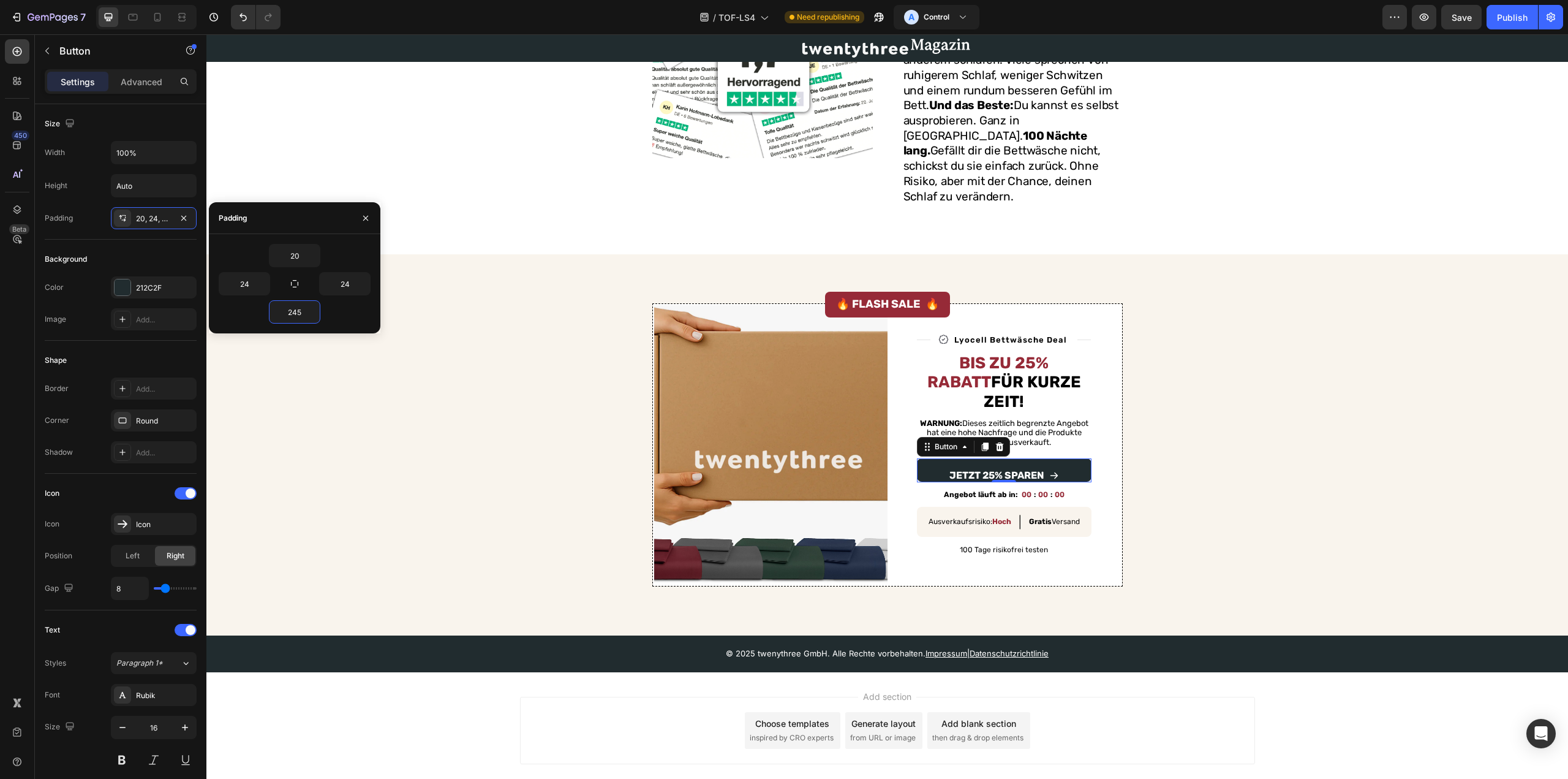
scroll to position [1938, 0]
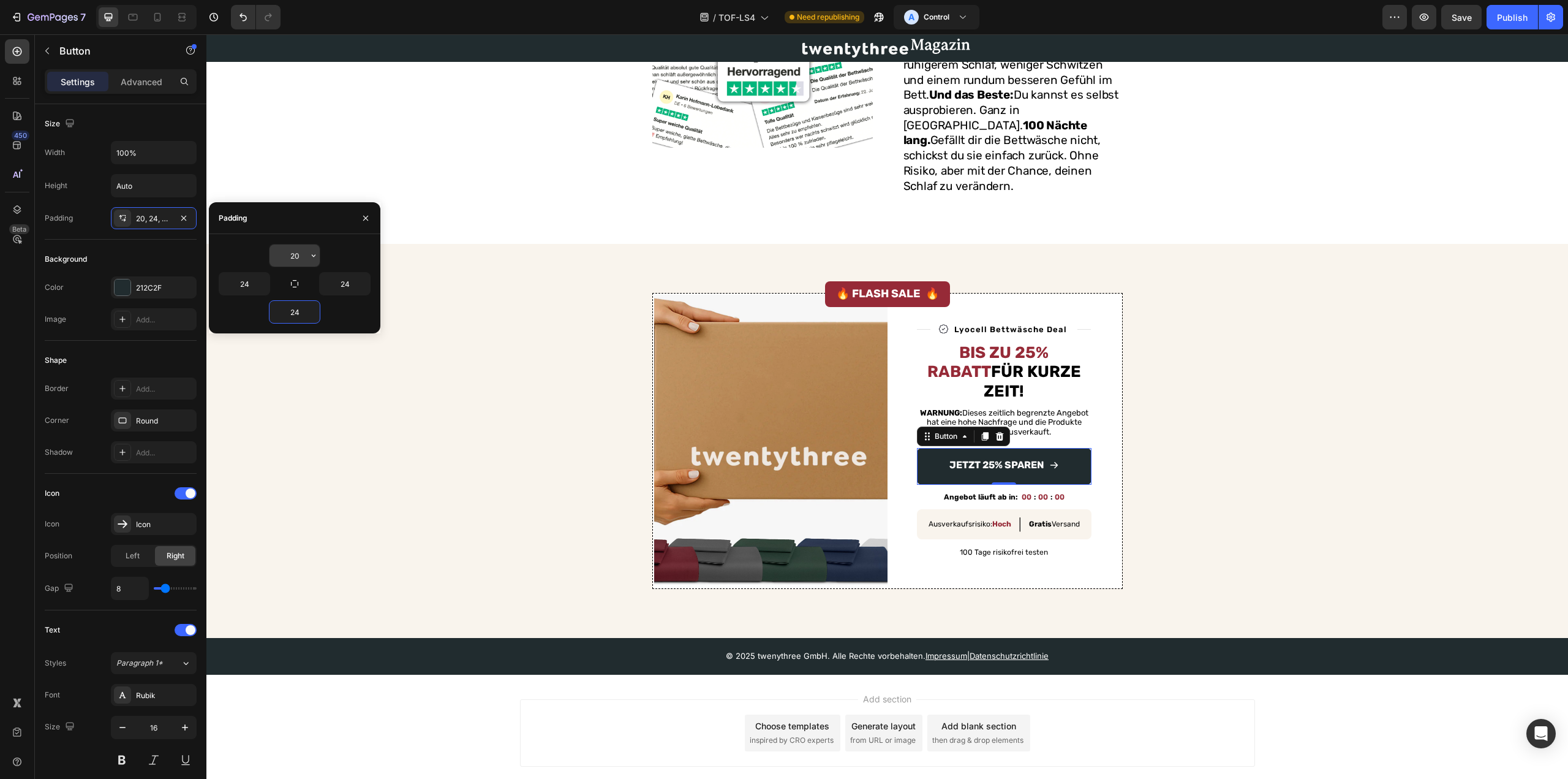
type input "24"
click at [293, 256] on input "20" at bounding box center [295, 256] width 50 height 22
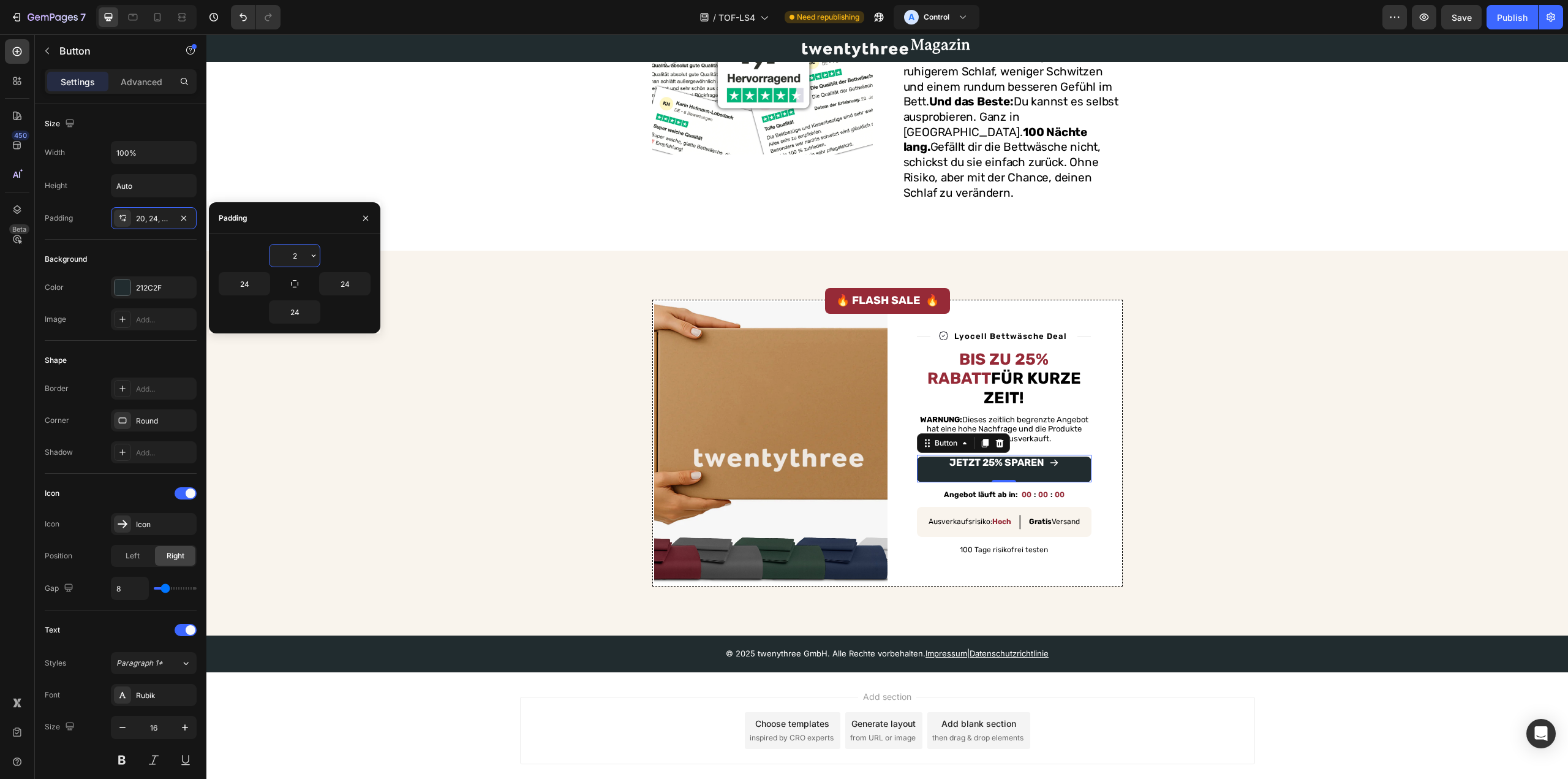
type input "24"
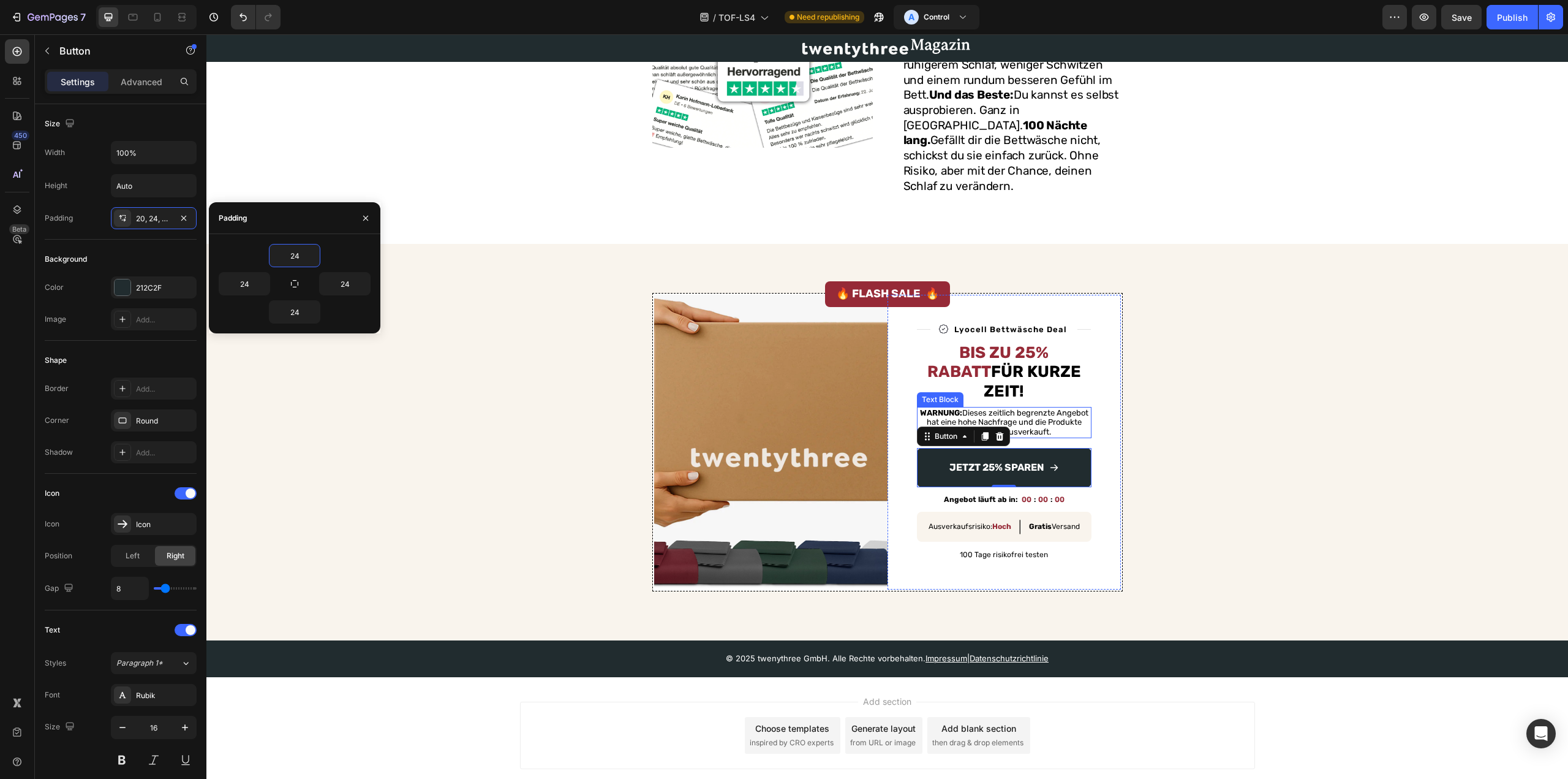
click at [1179, 397] on div "Image Title Line Image Lyocell Bettwäsche Deal Text Block Row Title Line Row Bi…" at bounding box center [887, 442] width 1342 height 299
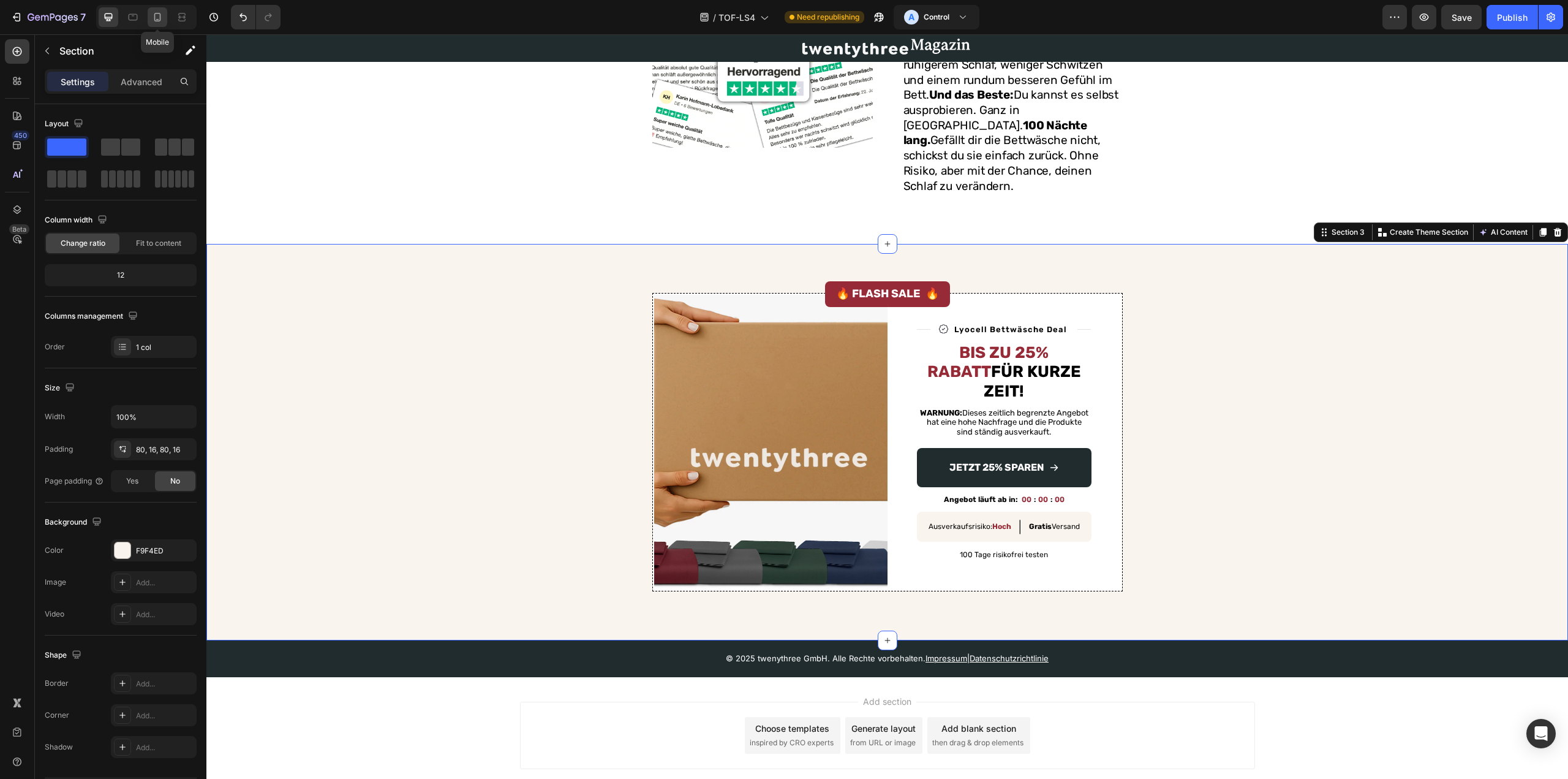
click at [156, 13] on icon at bounding box center [157, 17] width 7 height 9
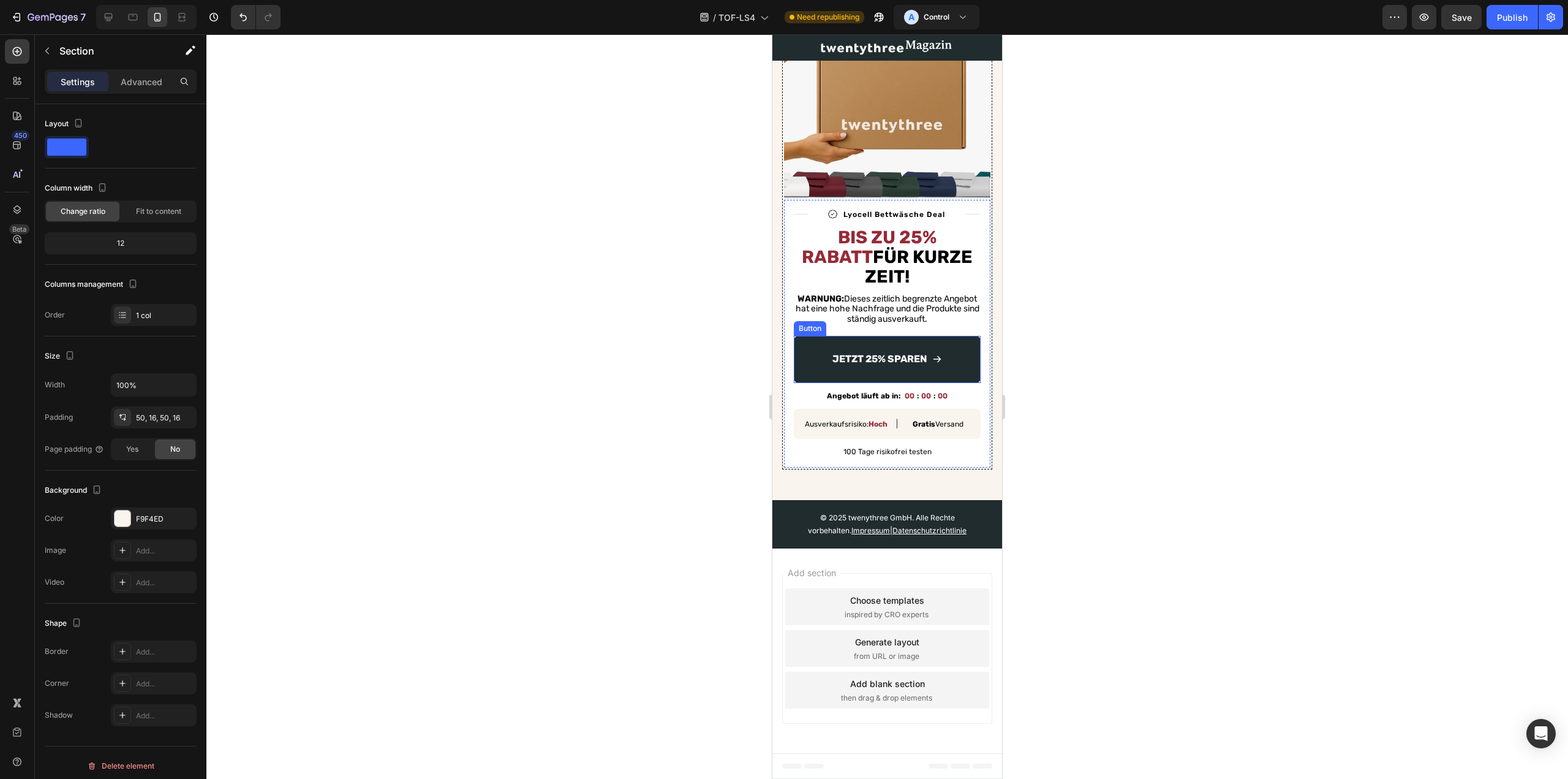
scroll to position [3455, 0]
click at [884, 199] on img at bounding box center [887, 115] width 206 height 167
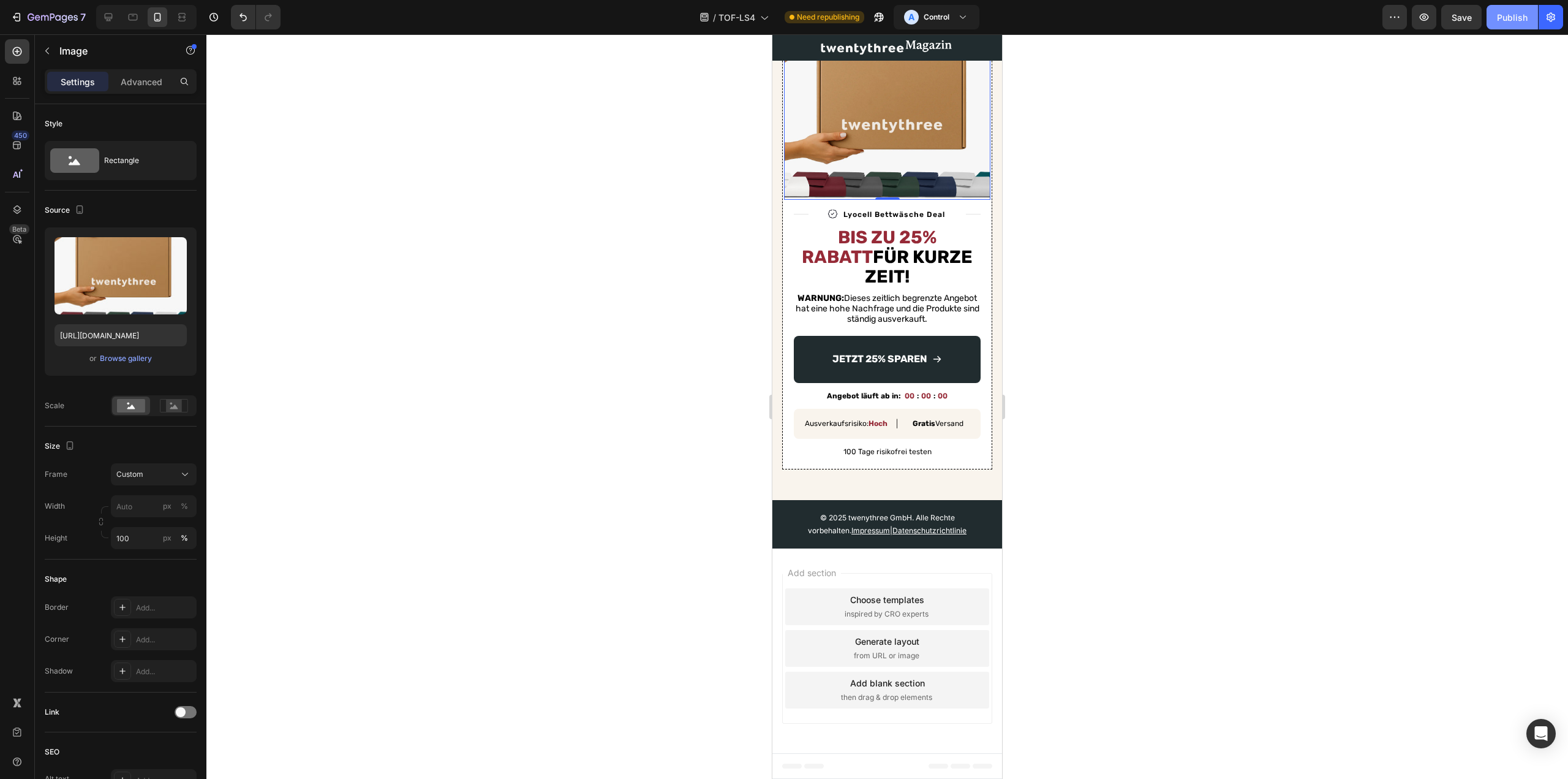
click at [1506, 10] on button "Publish" at bounding box center [1513, 17] width 52 height 24
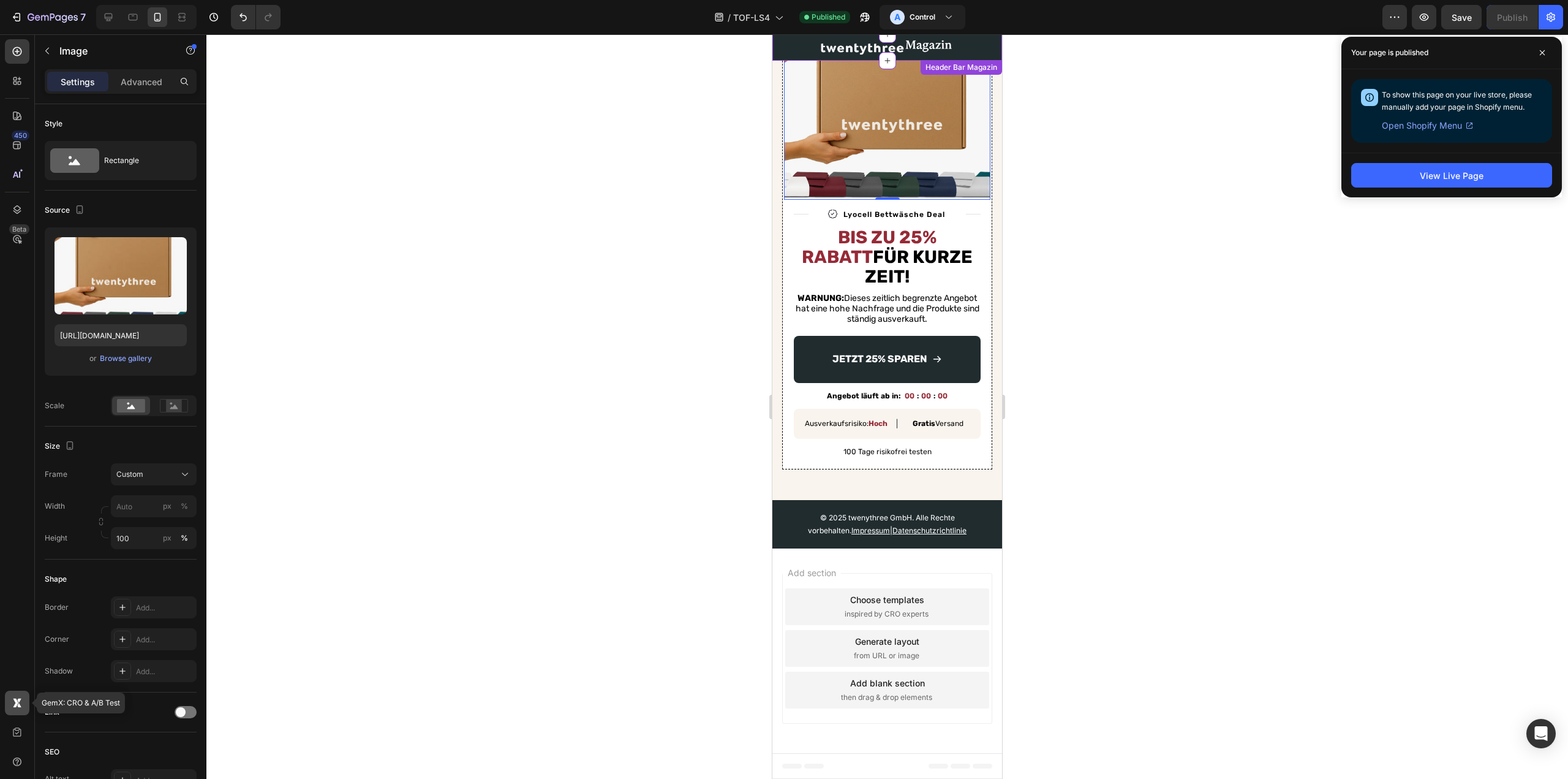
drag, startPoint x: 12, startPoint y: 701, endPoint x: 10, endPoint y: 690, distance: 11.2
click at [12, 701] on icon at bounding box center [17, 703] width 13 height 13
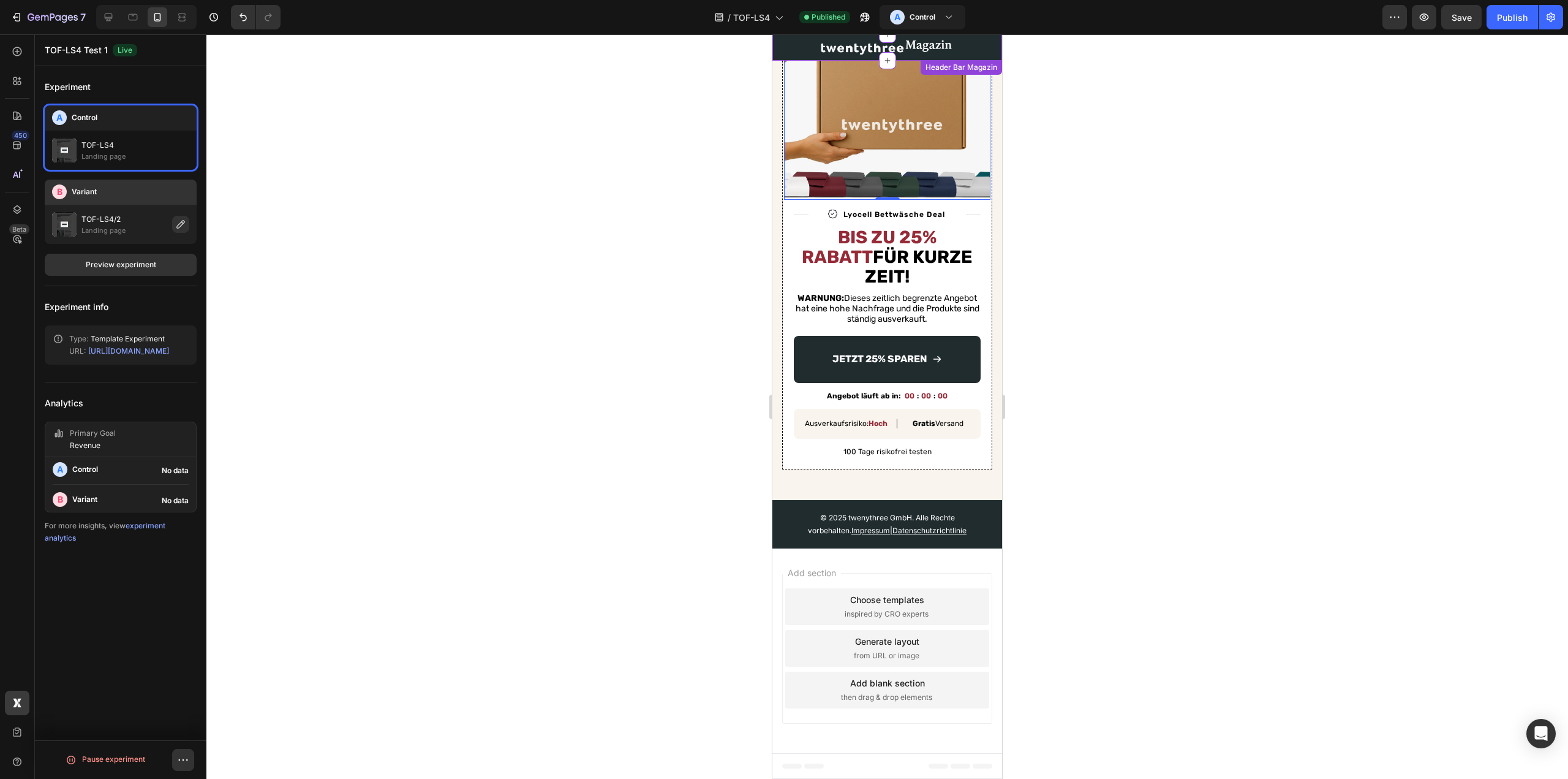
click at [143, 208] on div "TOF-LS4/2 Landing page" at bounding box center [121, 224] width 152 height 39
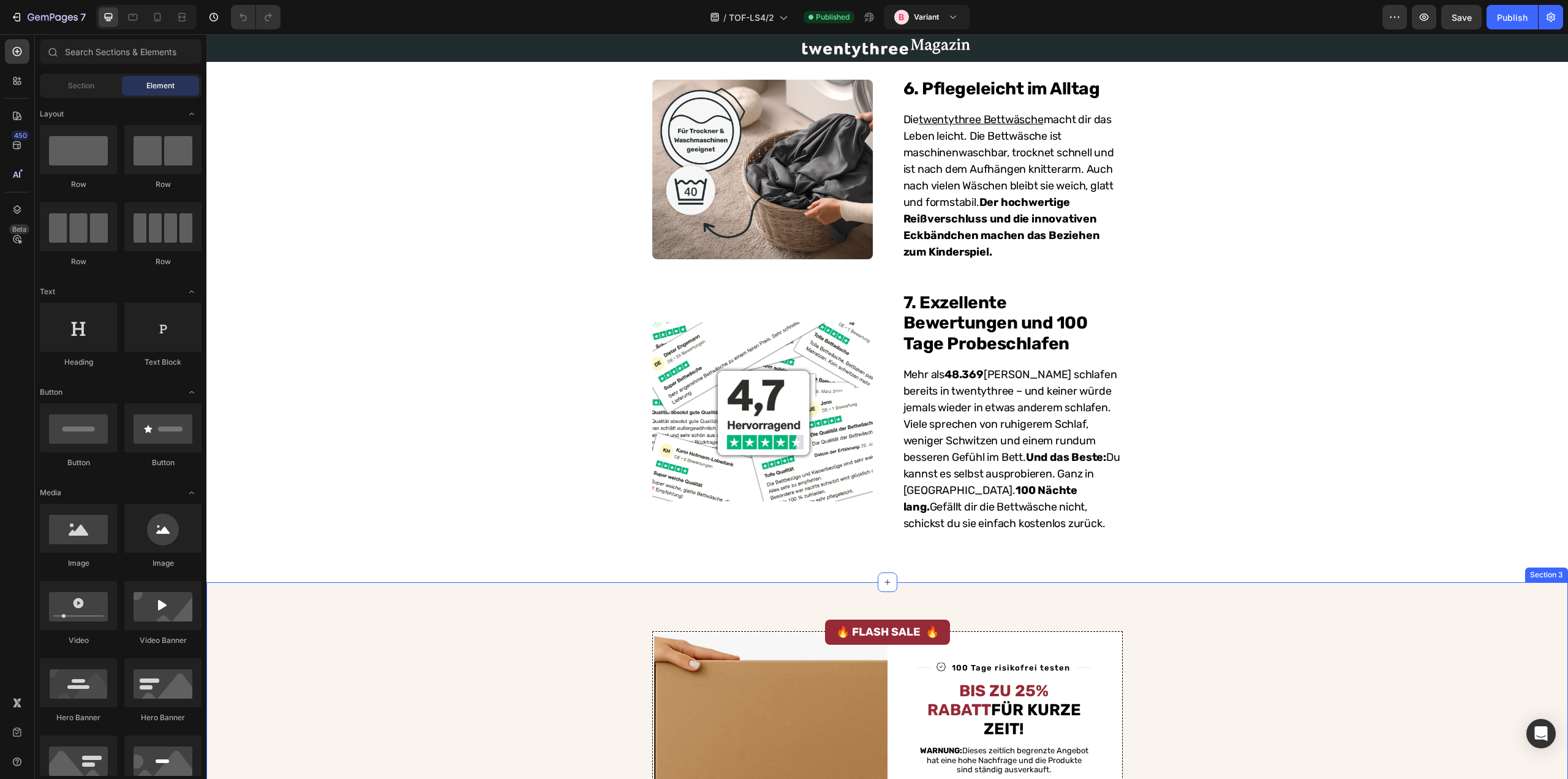
scroll to position [1881, 0]
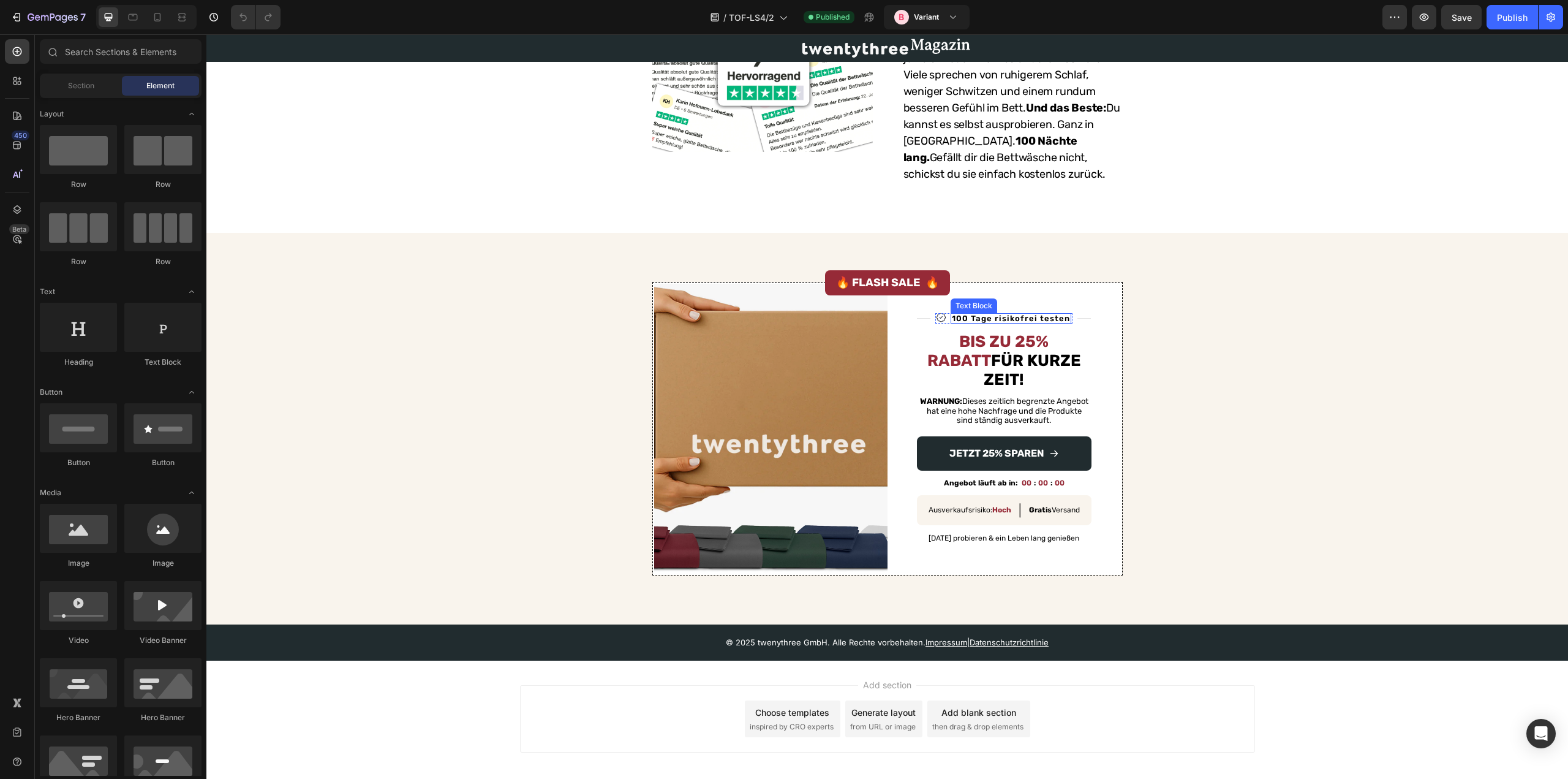
click at [993, 314] on p "100 Tage risikofrei testen" at bounding box center [1011, 318] width 118 height 8
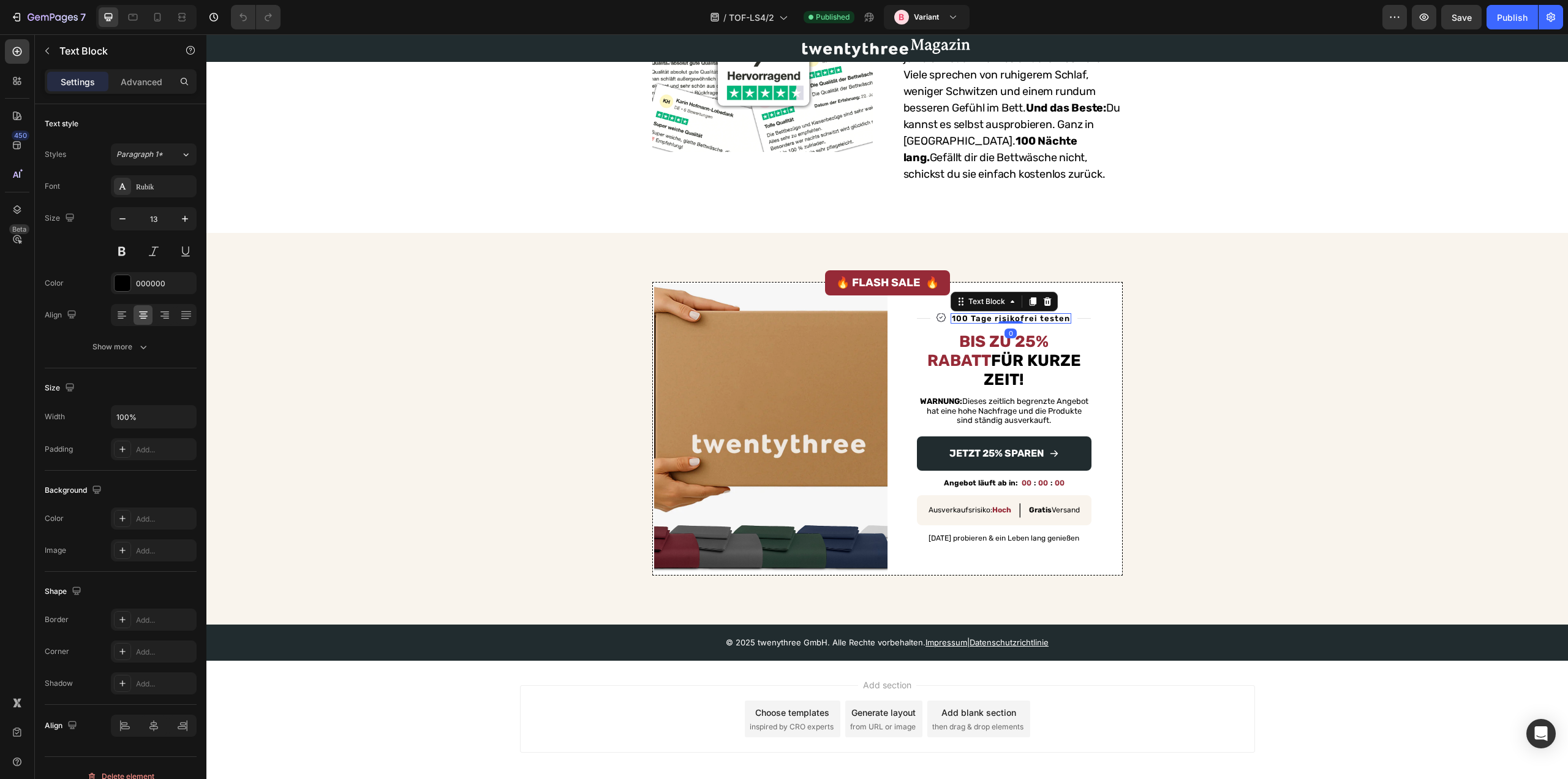
click at [981, 314] on p "100 Tage risikofrei testen" at bounding box center [1011, 318] width 118 height 8
click at [992, 534] on p "[DATE] probieren & ein Leben lang genießen" at bounding box center [1004, 538] width 172 height 9
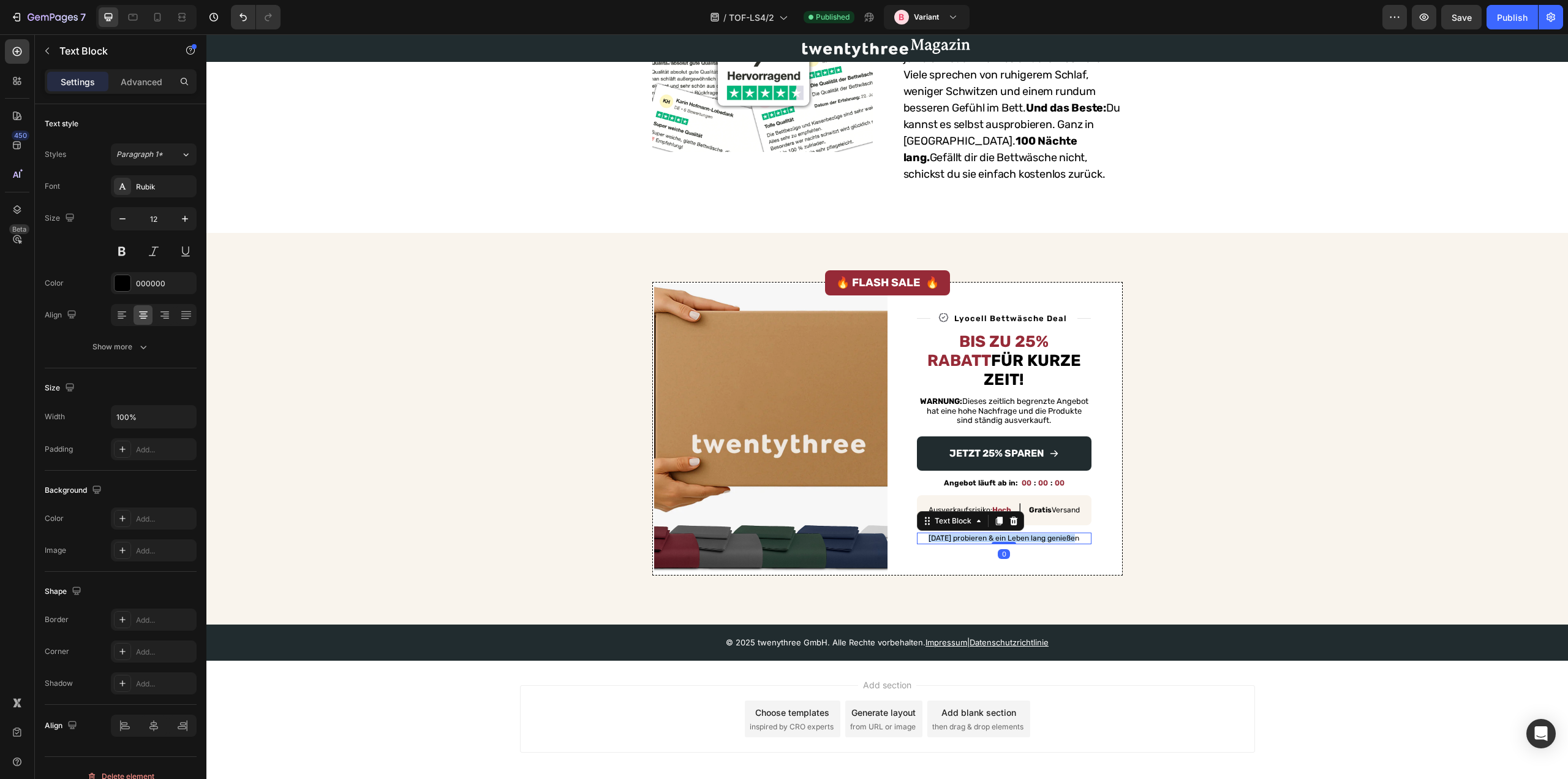
click at [992, 534] on p "[DATE] probieren & ein Leben lang genießen" at bounding box center [1004, 538] width 172 height 9
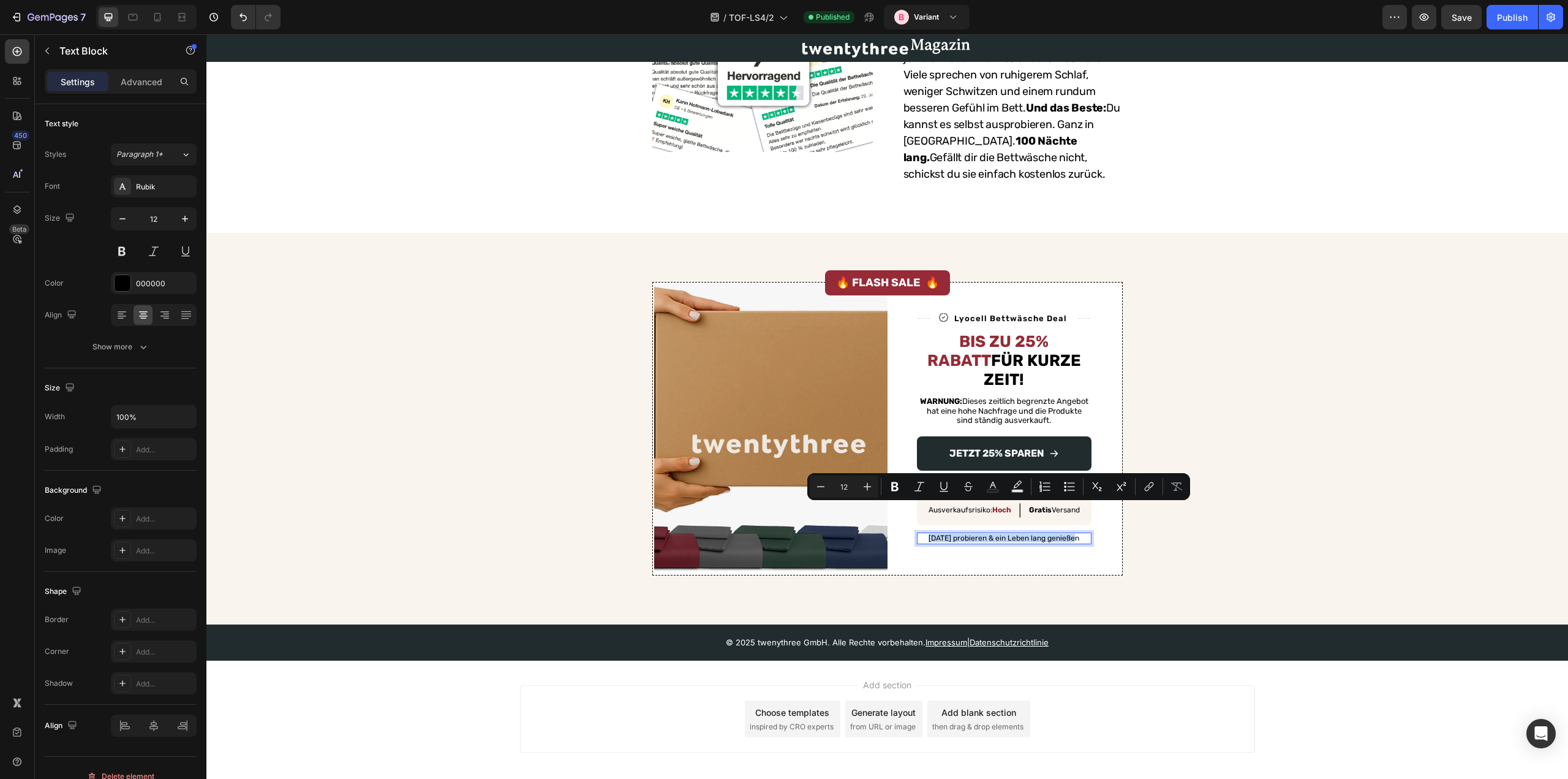
scroll to position [0, 0]
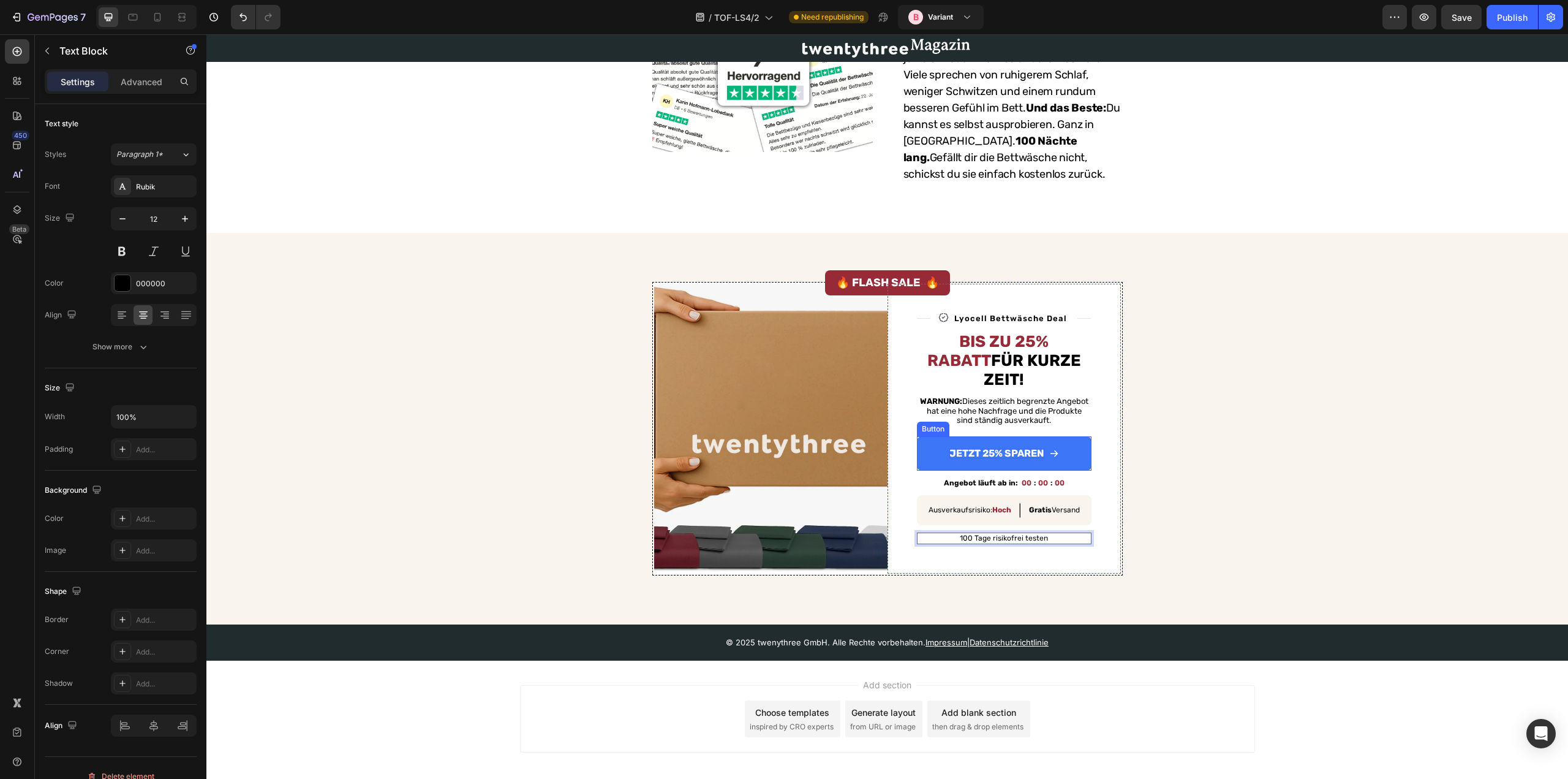
click at [991, 449] on p "Jetzt 25% sparen" at bounding box center [997, 453] width 95 height 10
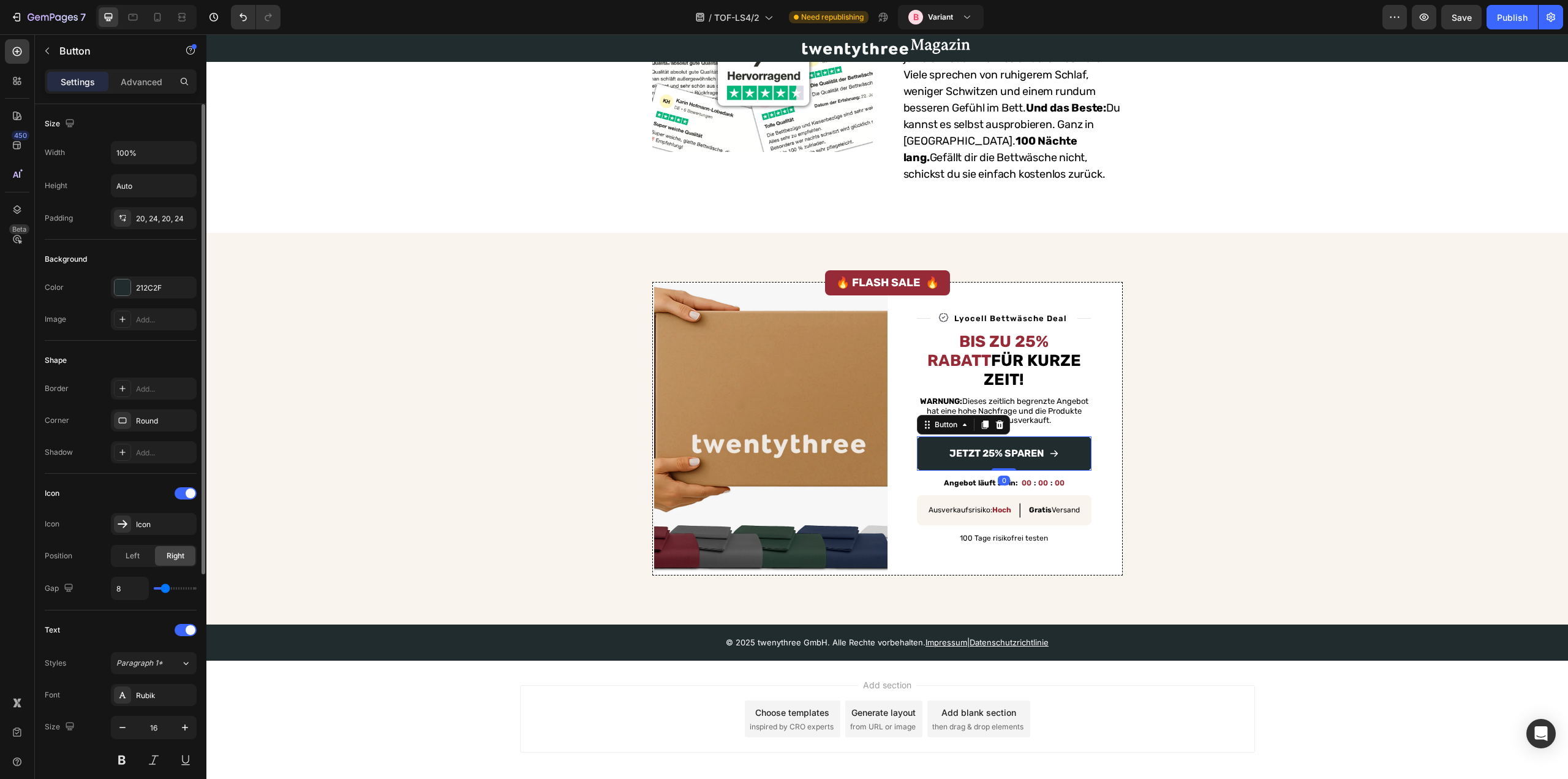
click at [58, 214] on div "Padding" at bounding box center [59, 218] width 28 height 11
click at [170, 216] on div "20, 24, 20, 24" at bounding box center [154, 218] width 35 height 11
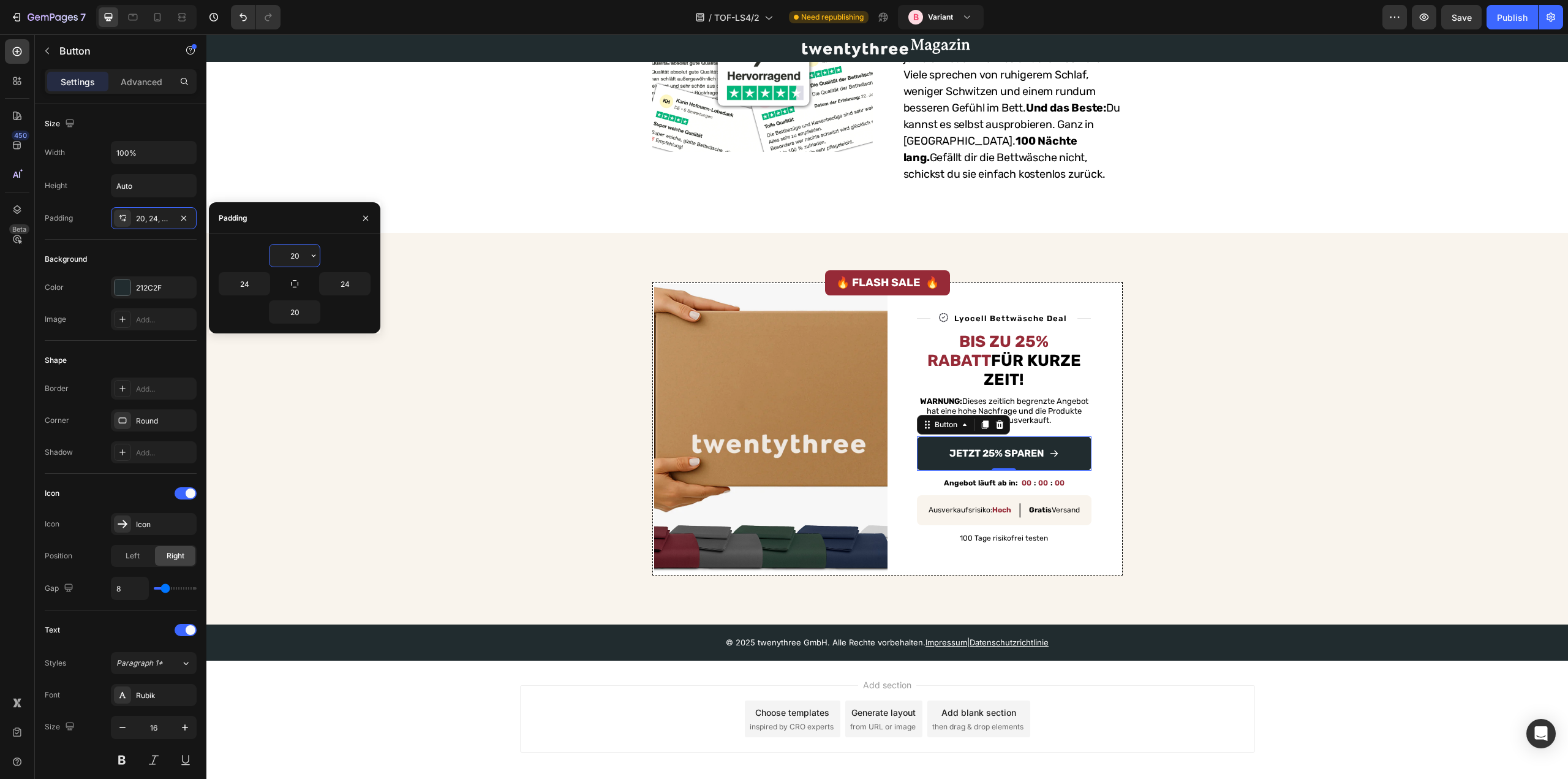
click at [293, 255] on input "20" at bounding box center [295, 256] width 50 height 22
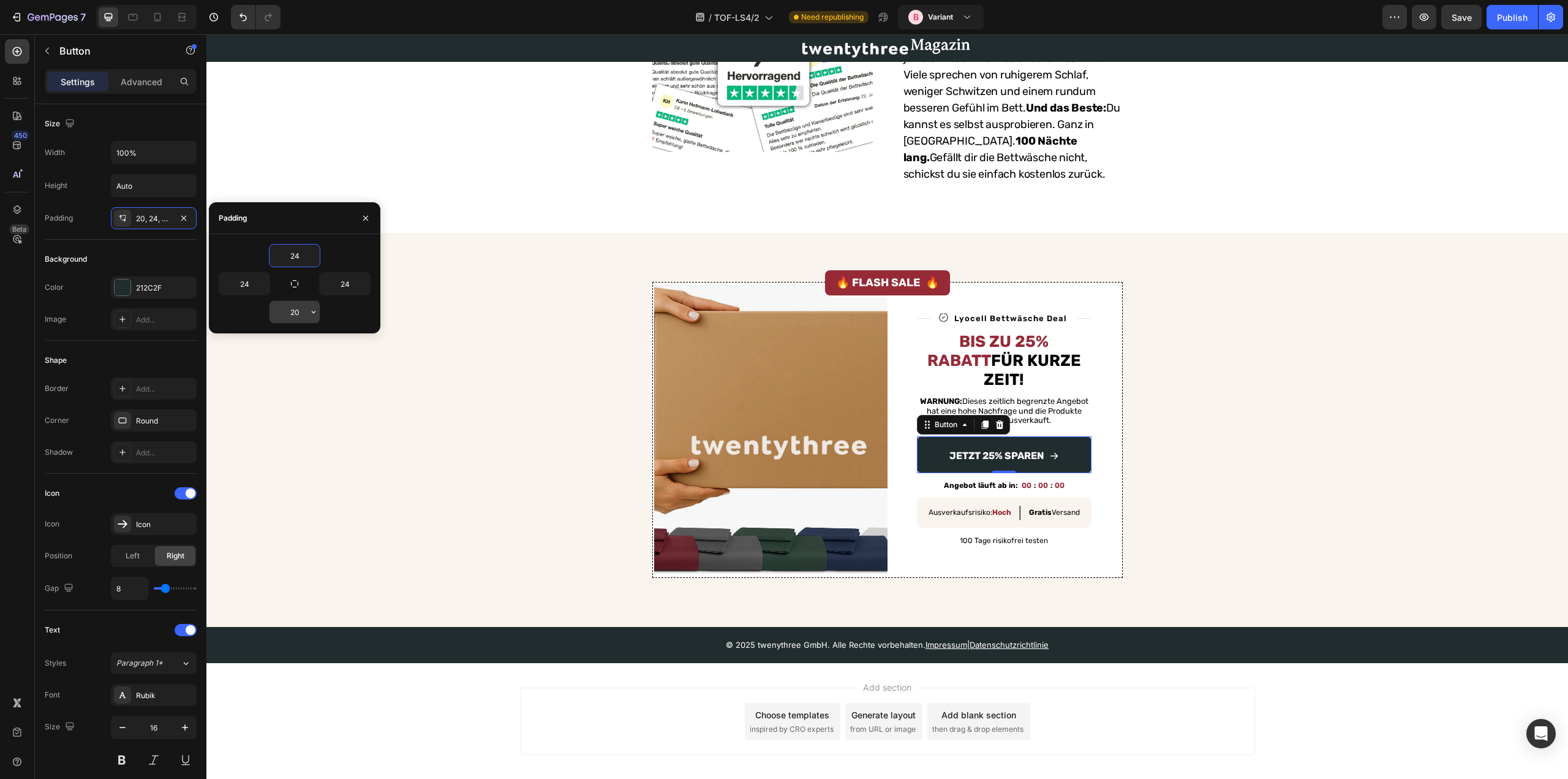
type input "24"
click at [296, 315] on input "20" at bounding box center [295, 312] width 50 height 22
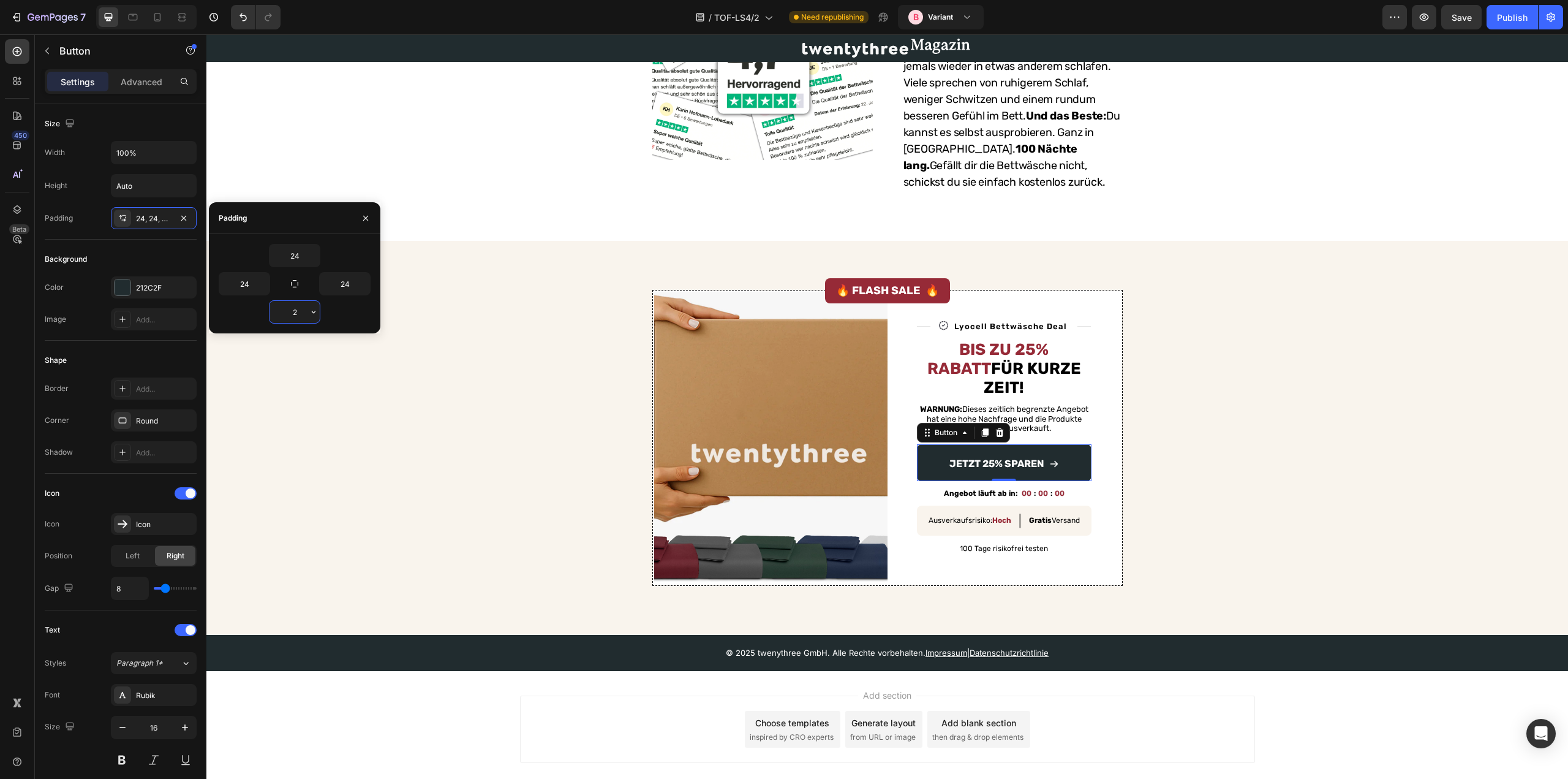
type input "24"
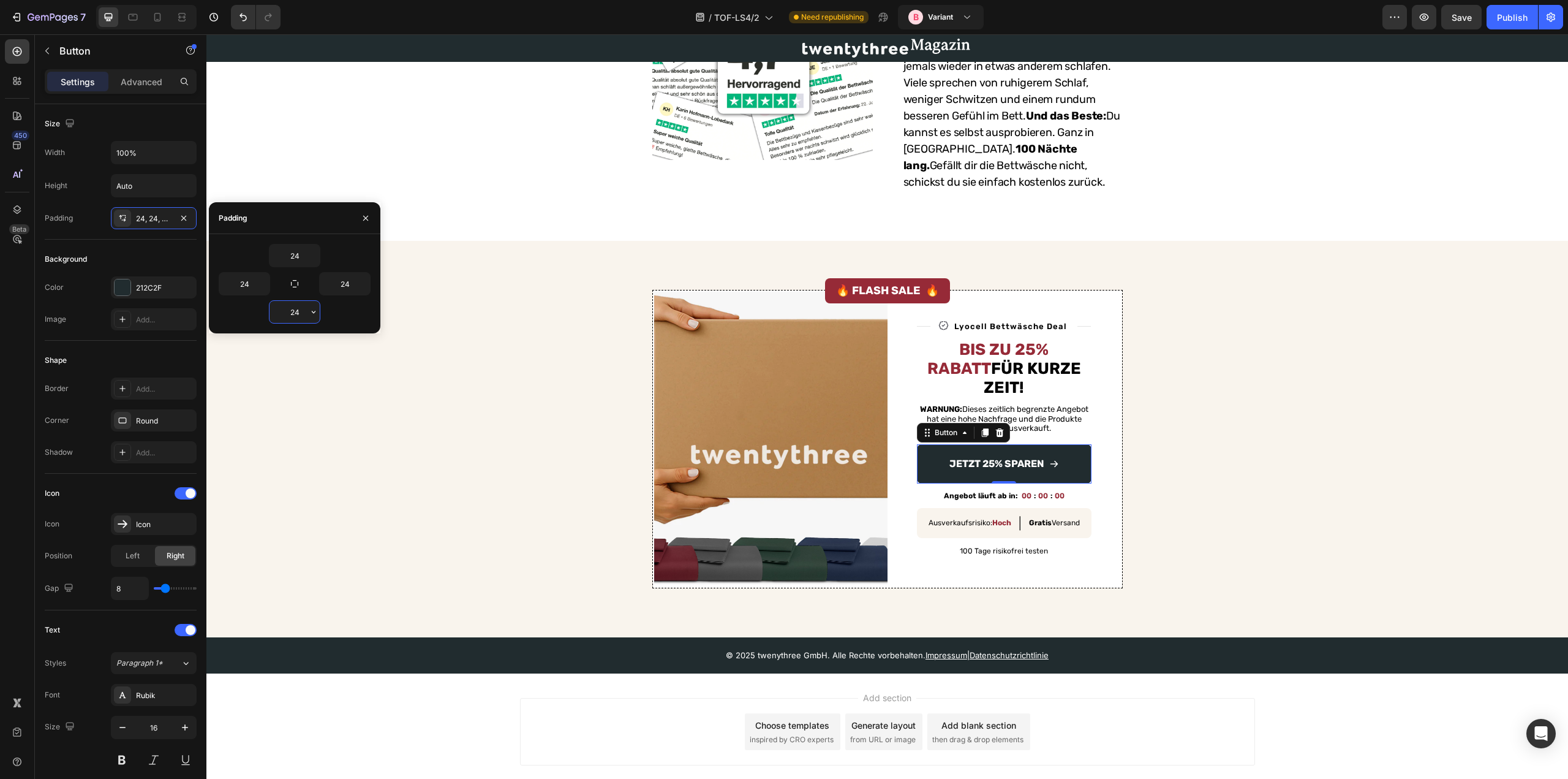
scroll to position [1881, 0]
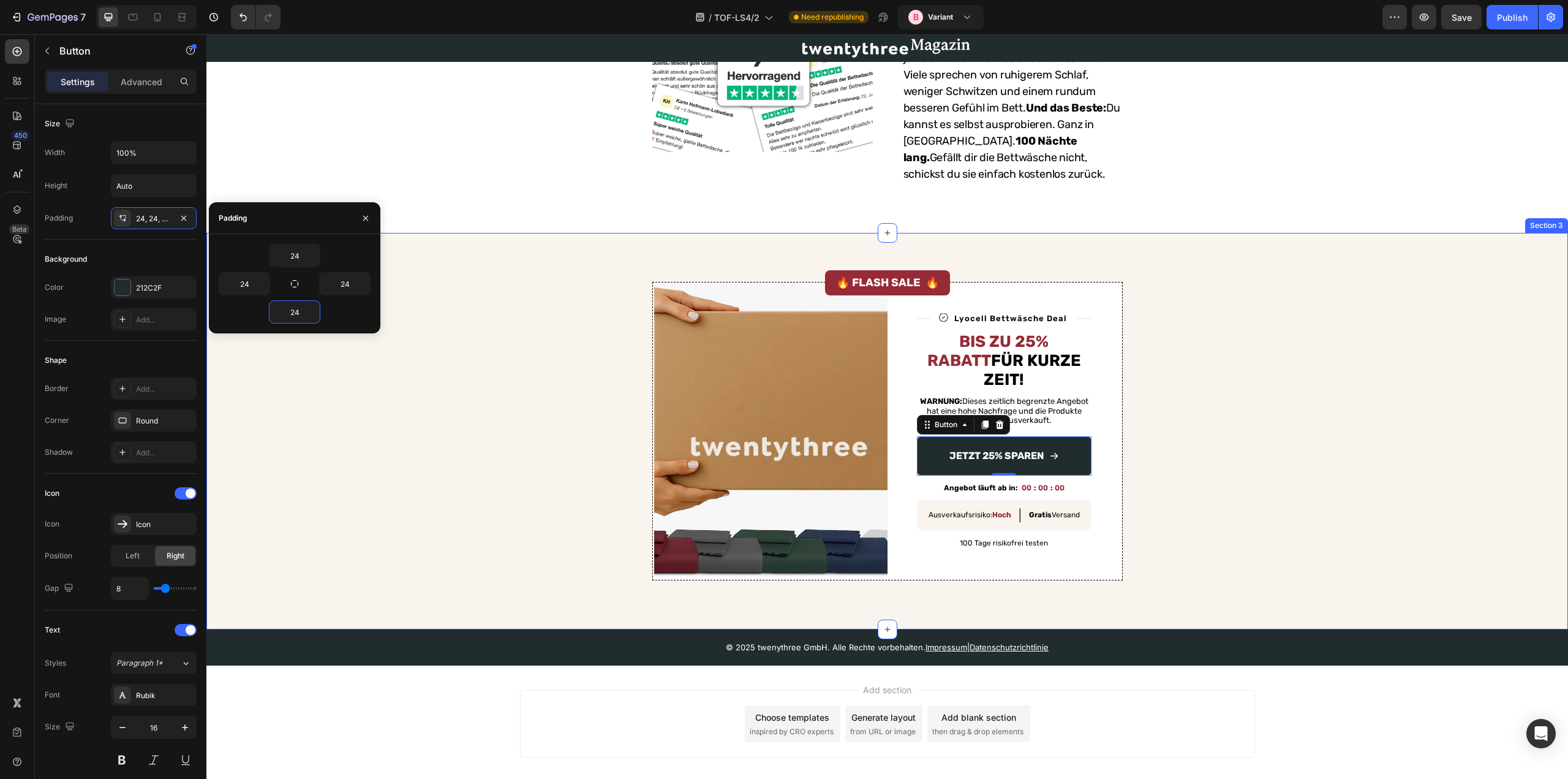
click at [365, 418] on div "Image Title Line Image Lyocell Bettwäsche Deal Text Block Row Title Line Row Bi…" at bounding box center [887, 431] width 1342 height 299
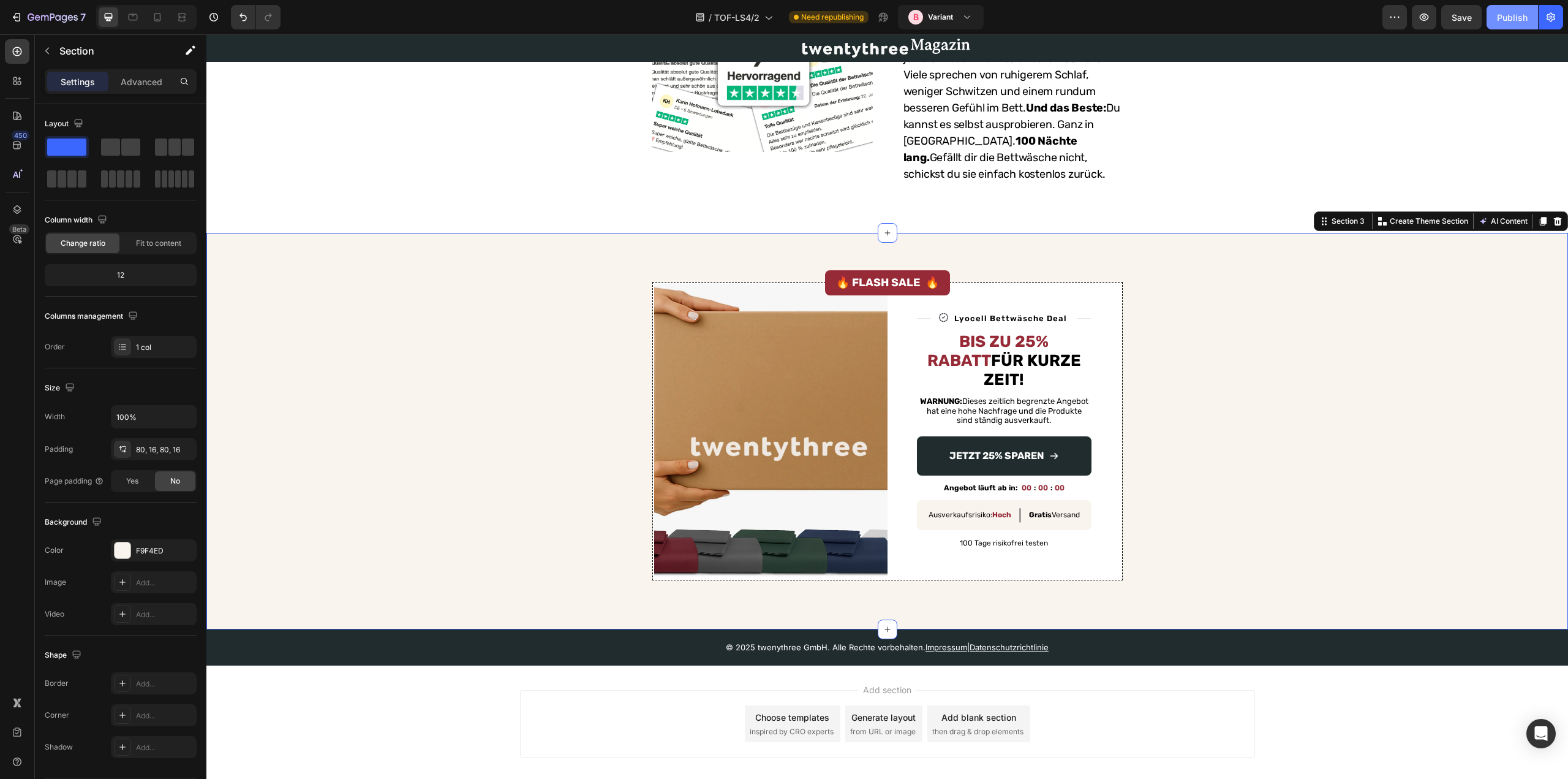
drag, startPoint x: 1504, startPoint y: 16, endPoint x: 1286, endPoint y: 1, distance: 218.5
click at [1504, 16] on div "Publish" at bounding box center [1512, 17] width 30 height 13
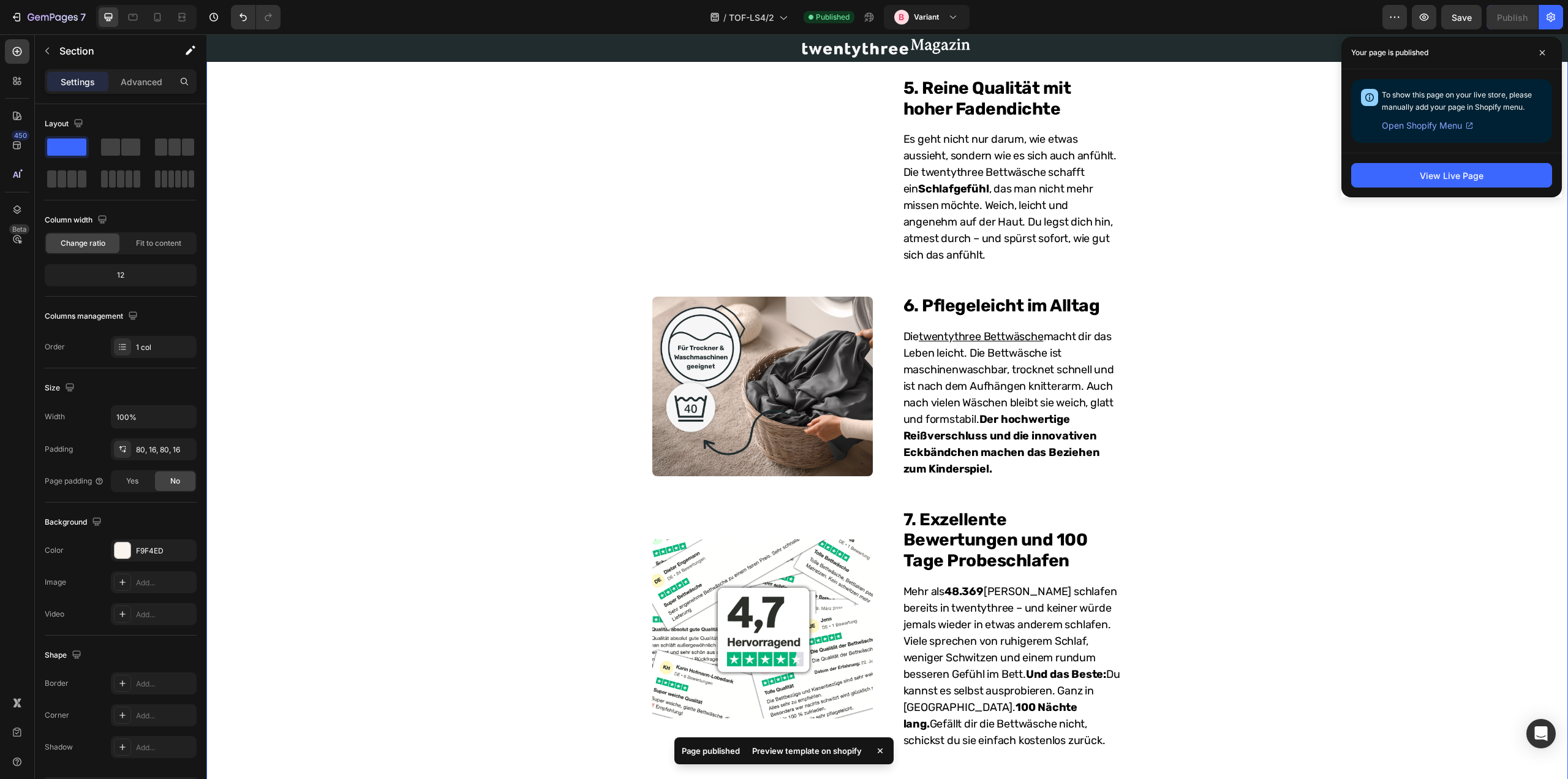
scroll to position [1579, 0]
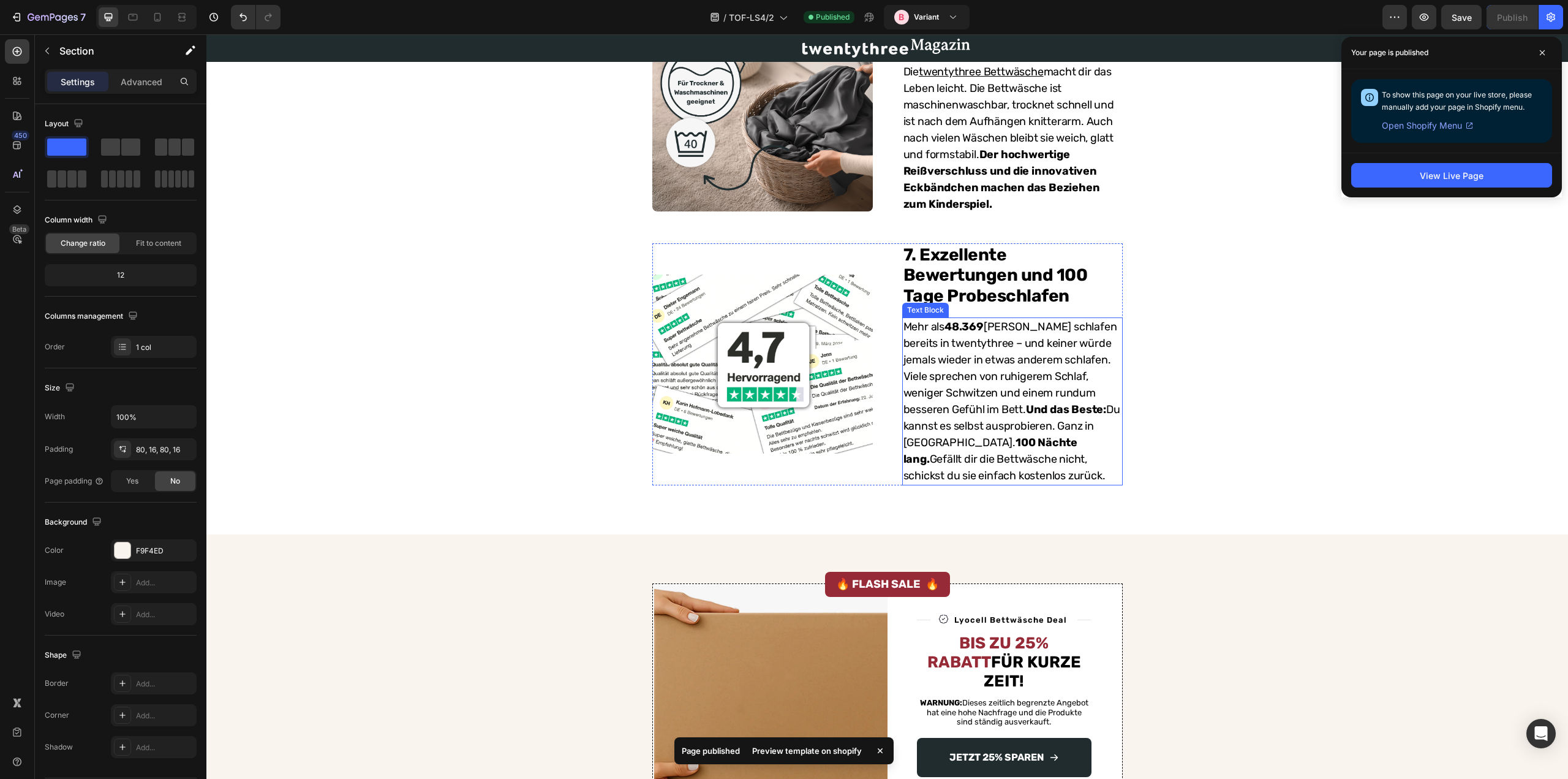
click at [1000, 375] on p "Mehr als 48.369 Kunden schlafen bereits in twentythree – und keiner würde jemal…" at bounding box center [1012, 401] width 218 height 166
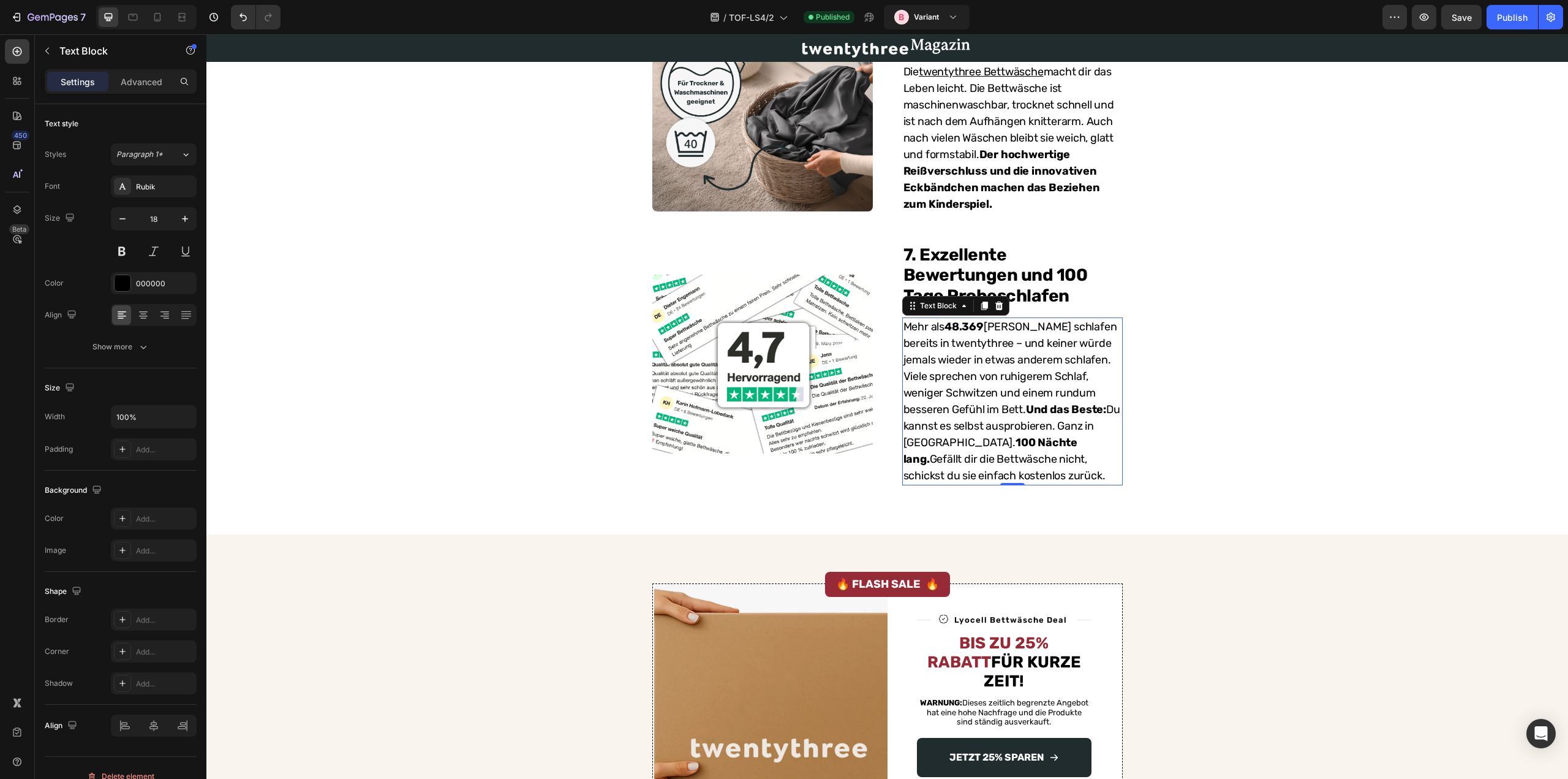
click at [1034, 421] on p "Mehr als 48.369 Kunden schlafen bereits in twentythree – und keiner würde jemal…" at bounding box center [1012, 401] width 218 height 166
click at [978, 435] on p "Mehr als 48.369 Kunden schlafen bereits in twentythree – und keiner würde jemal…" at bounding box center [1012, 401] width 218 height 166
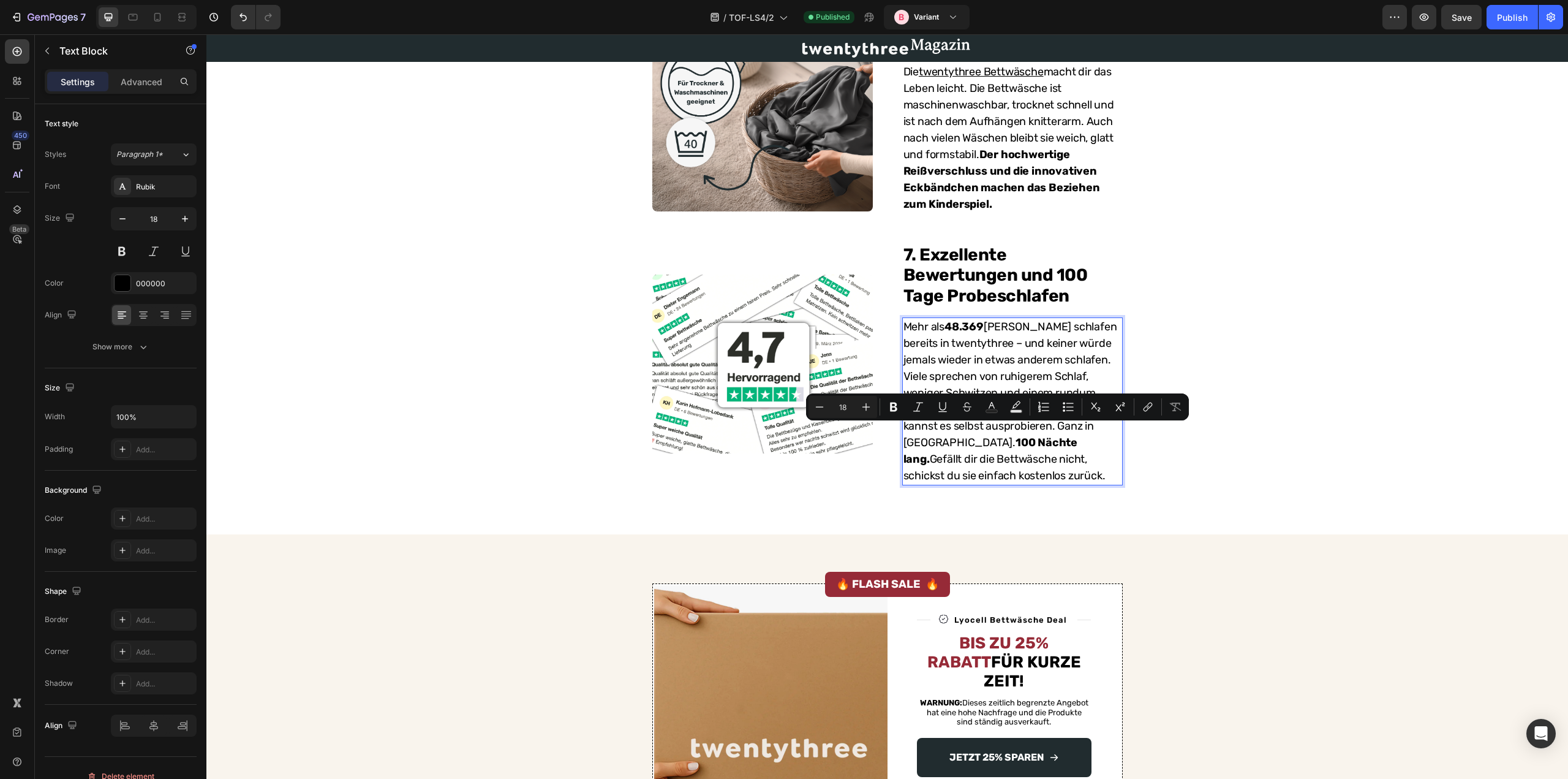
drag, startPoint x: 969, startPoint y: 433, endPoint x: 989, endPoint y: 458, distance: 32.0
click at [989, 458] on p "Mehr als 48.369 Kunden schlafen bereits in twentythree – und keiner würde jemal…" at bounding box center [1012, 401] width 218 height 166
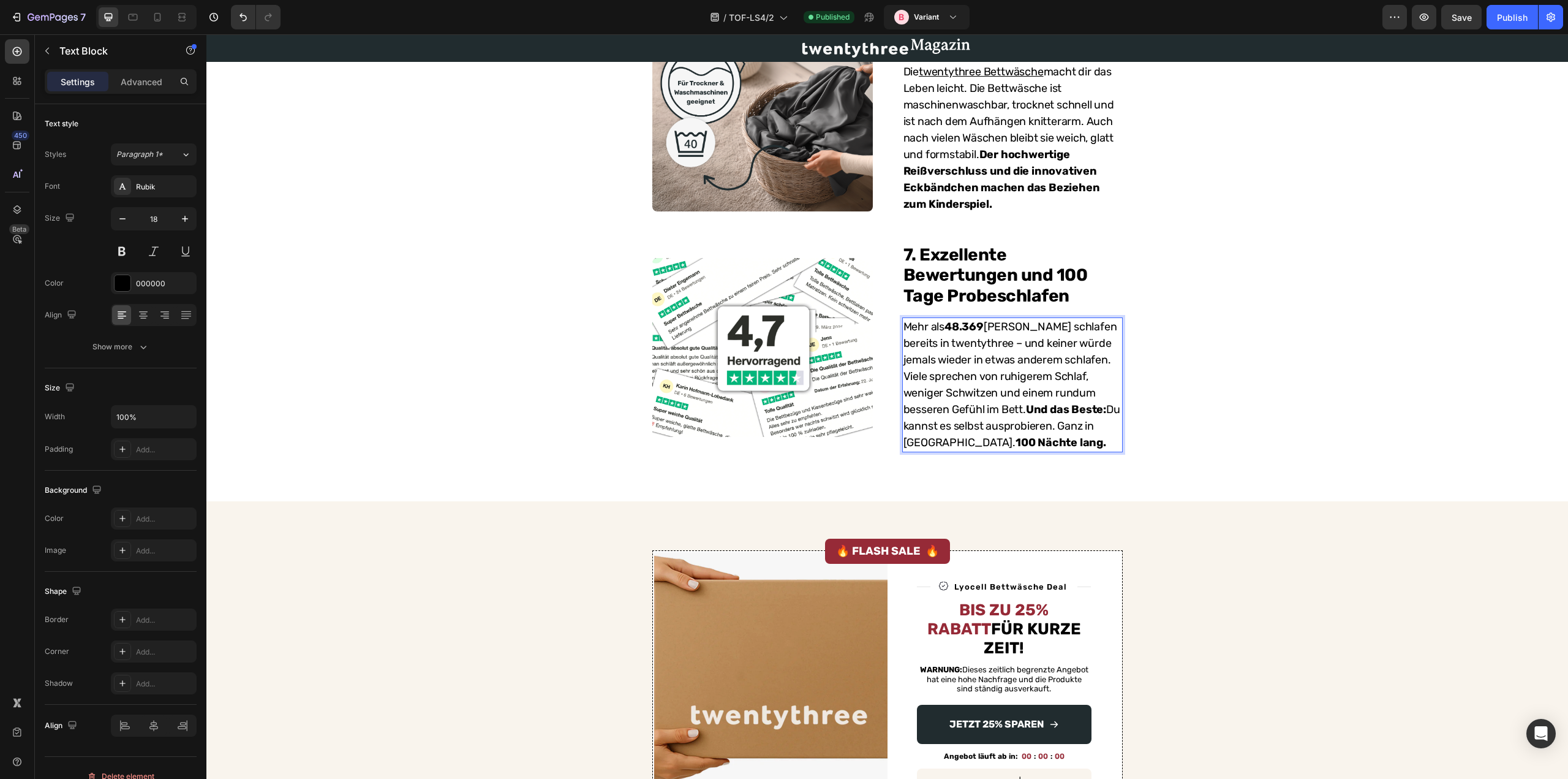
click at [1496, 30] on div "7 Version history / TOF-LS4/2 Published B Variant Preview Save Publish" at bounding box center [784, 17] width 1568 height 35
click at [1510, 18] on div "Publish" at bounding box center [1512, 17] width 30 height 13
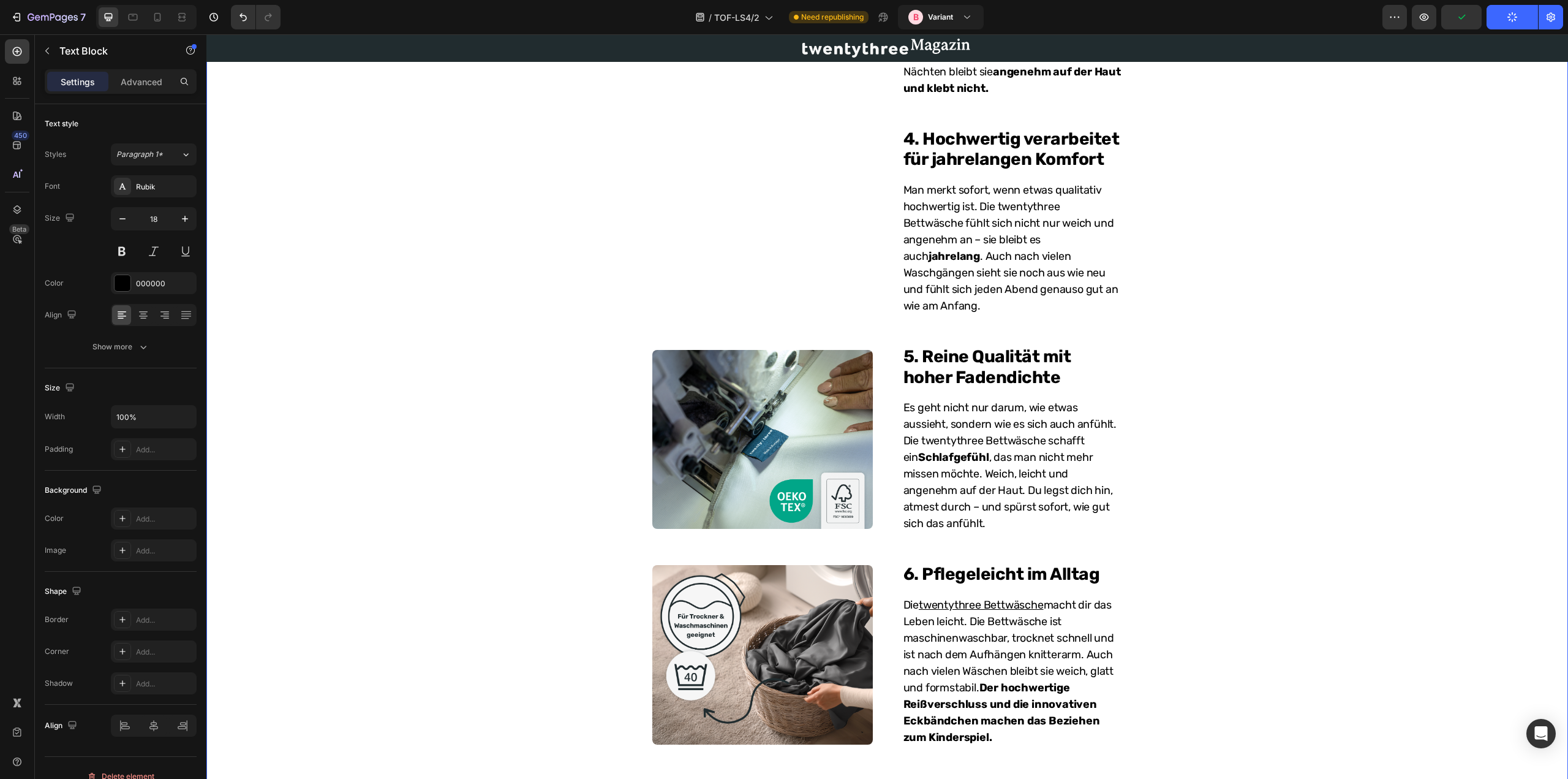
scroll to position [1089, 0]
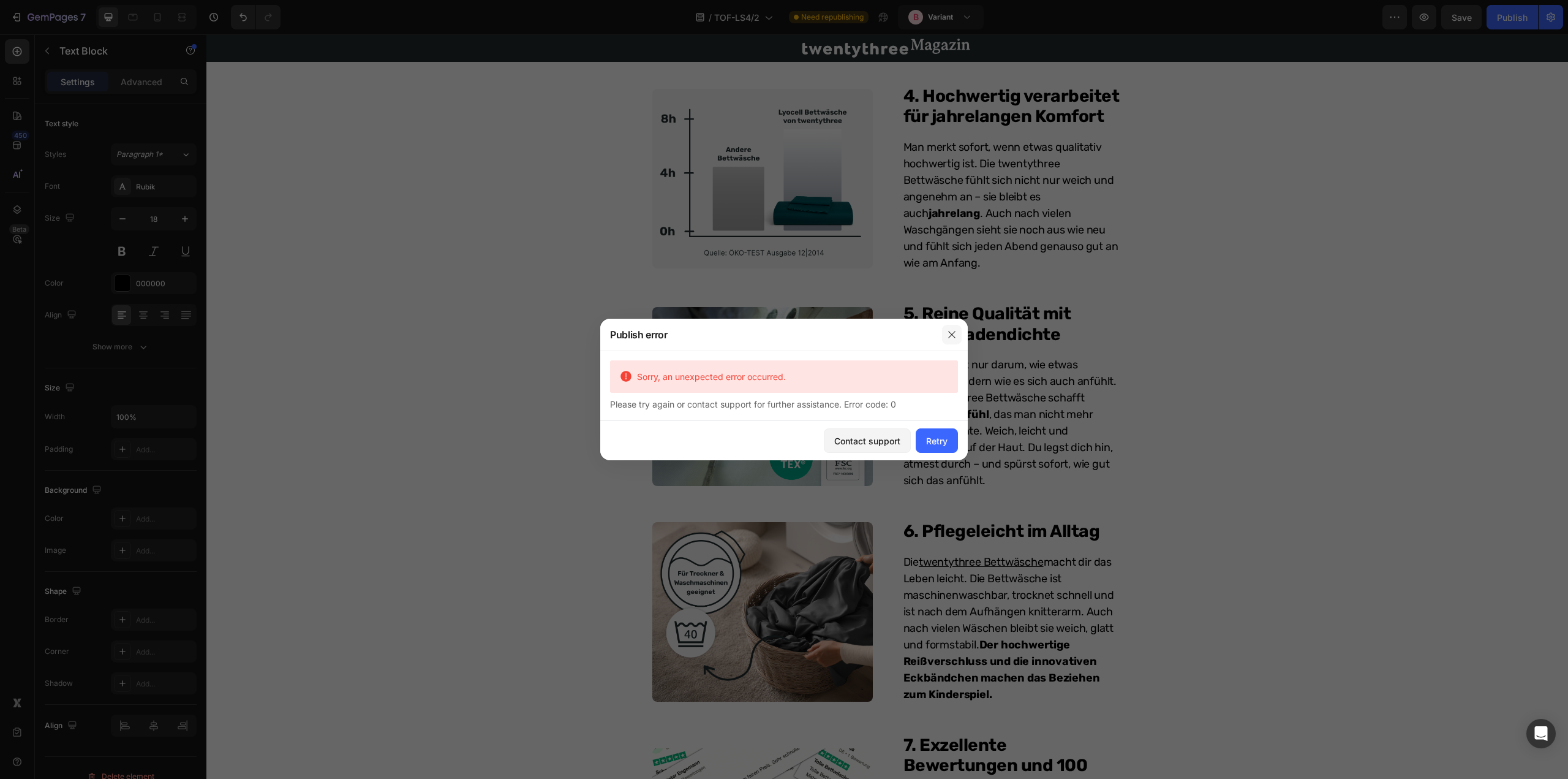
click at [955, 333] on icon "button" at bounding box center [952, 334] width 10 height 10
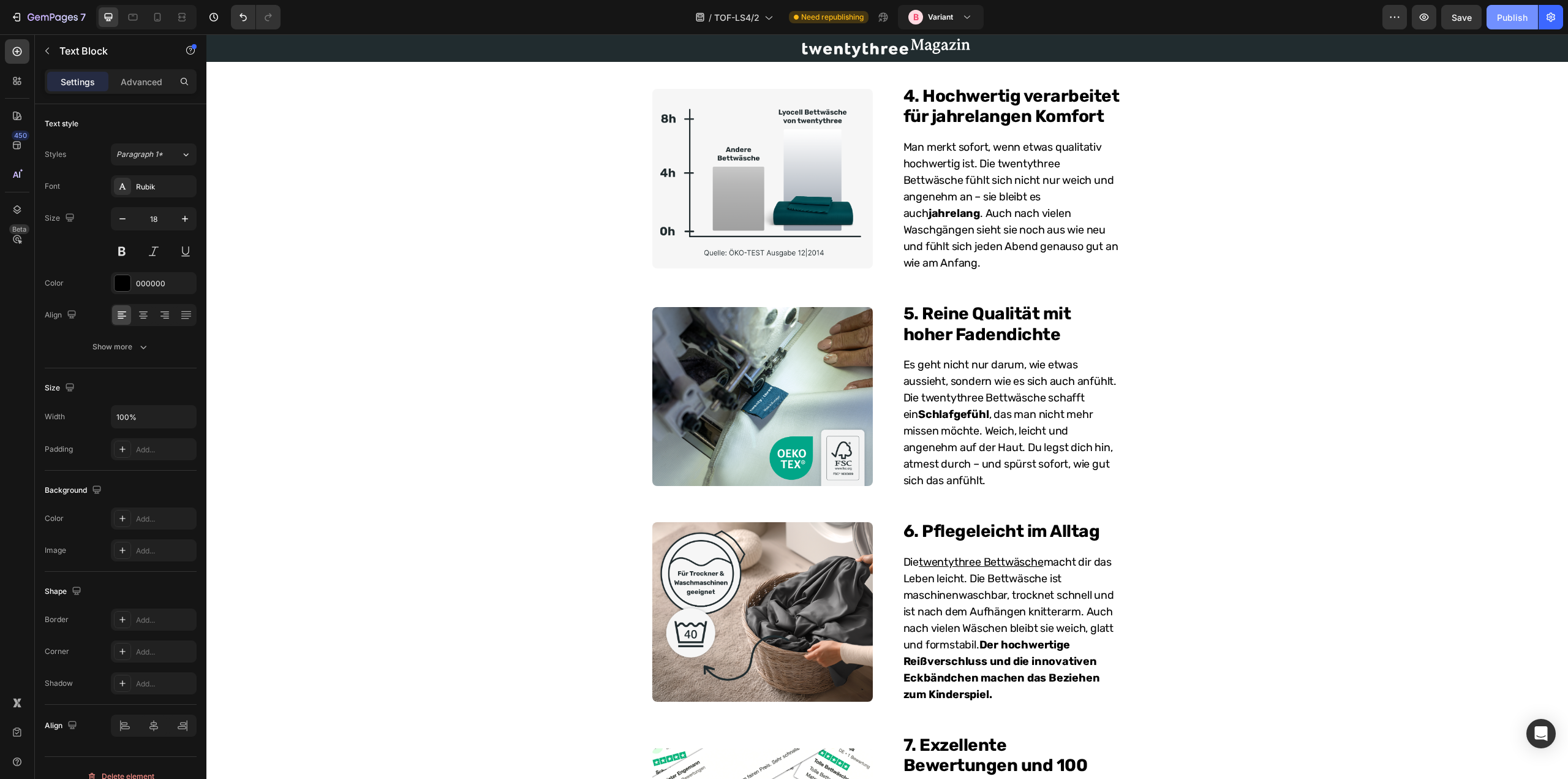
click at [1496, 8] on button "Publish" at bounding box center [1513, 17] width 52 height 24
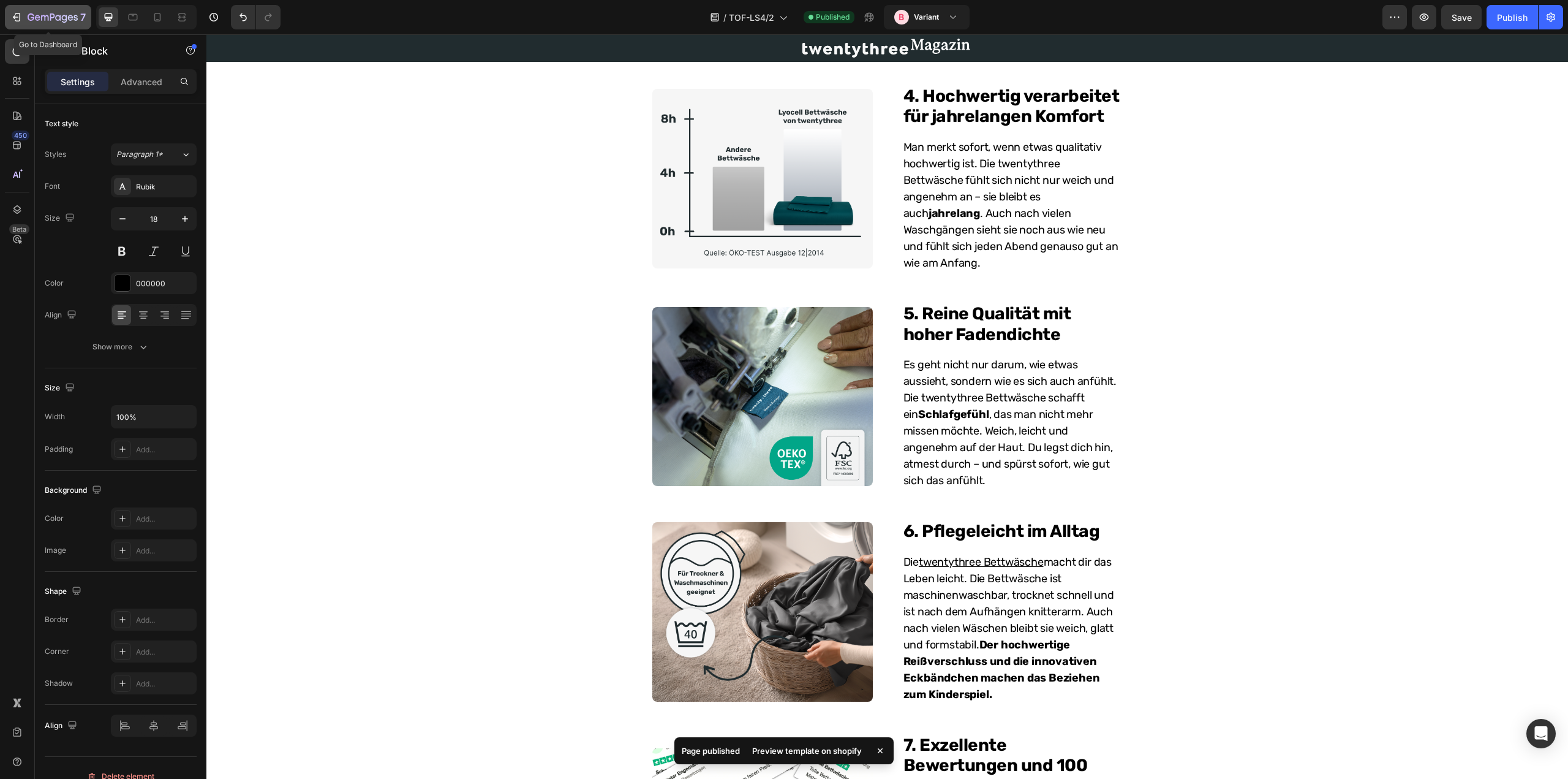
click at [20, 16] on icon "button" at bounding box center [18, 17] width 5 height 9
